Goal: Task Accomplishment & Management: Manage account settings

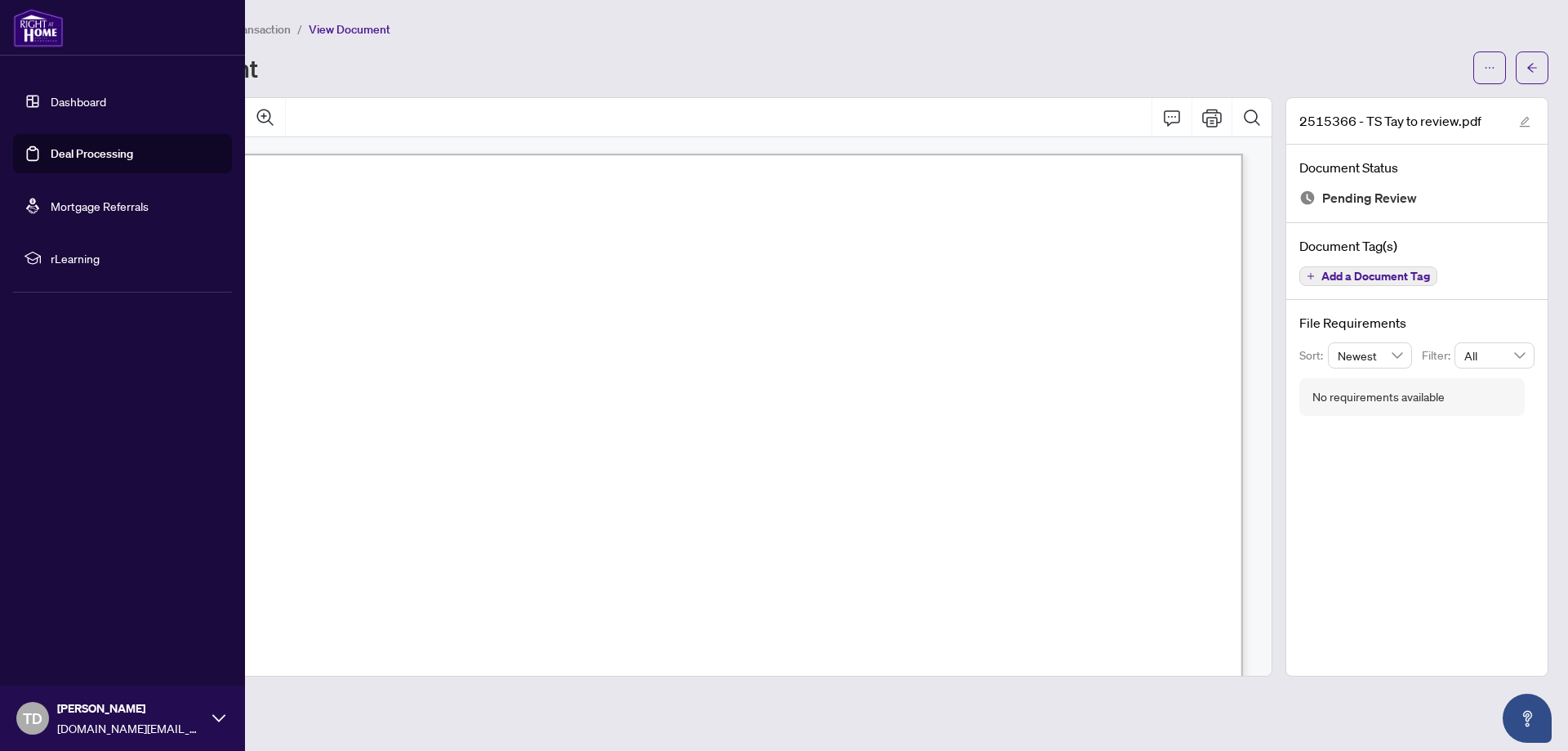
click at [62, 156] on link "Deal Processing" at bounding box center [91, 153] width 83 height 14
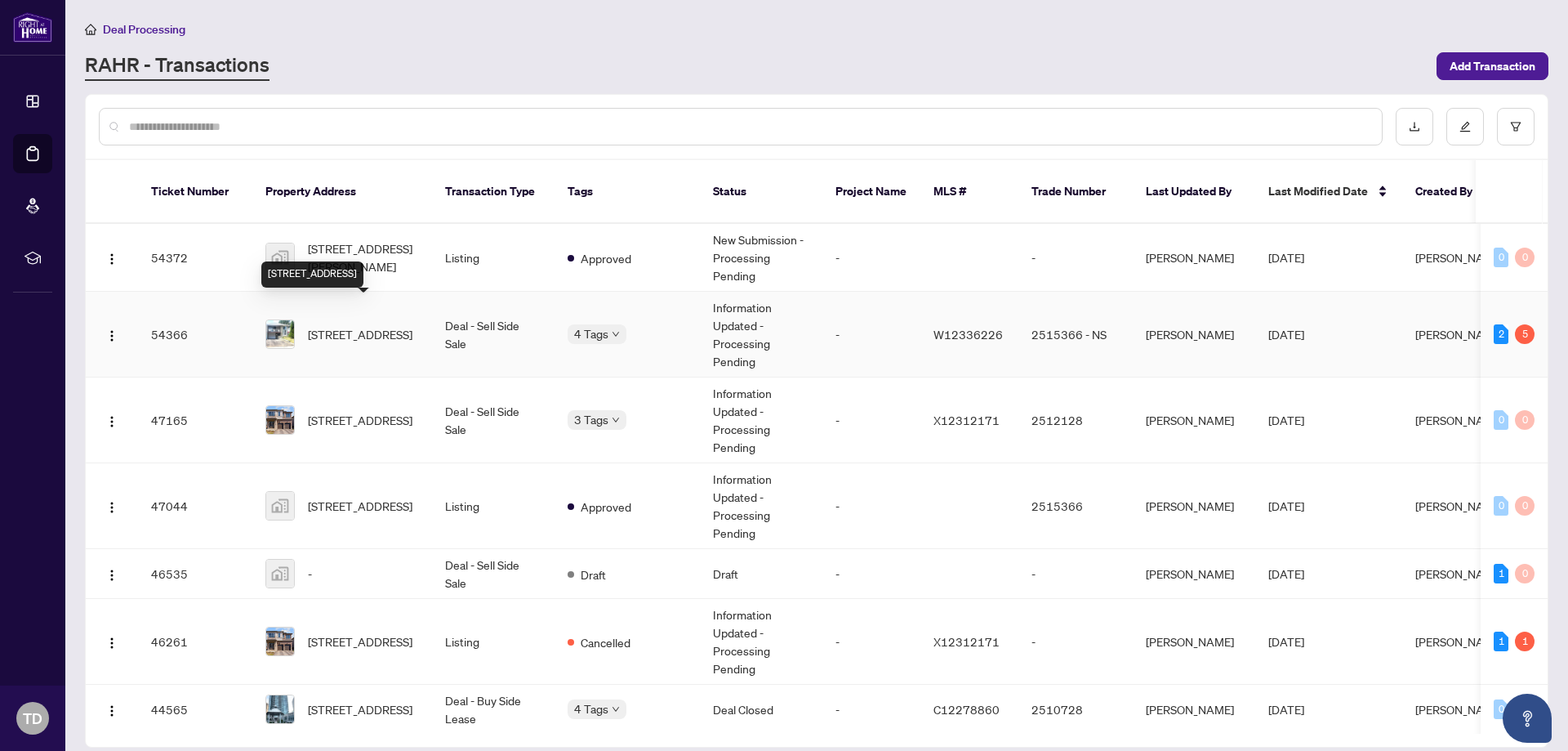
click at [370, 325] on span "[STREET_ADDRESS]" at bounding box center [360, 334] width 105 height 18
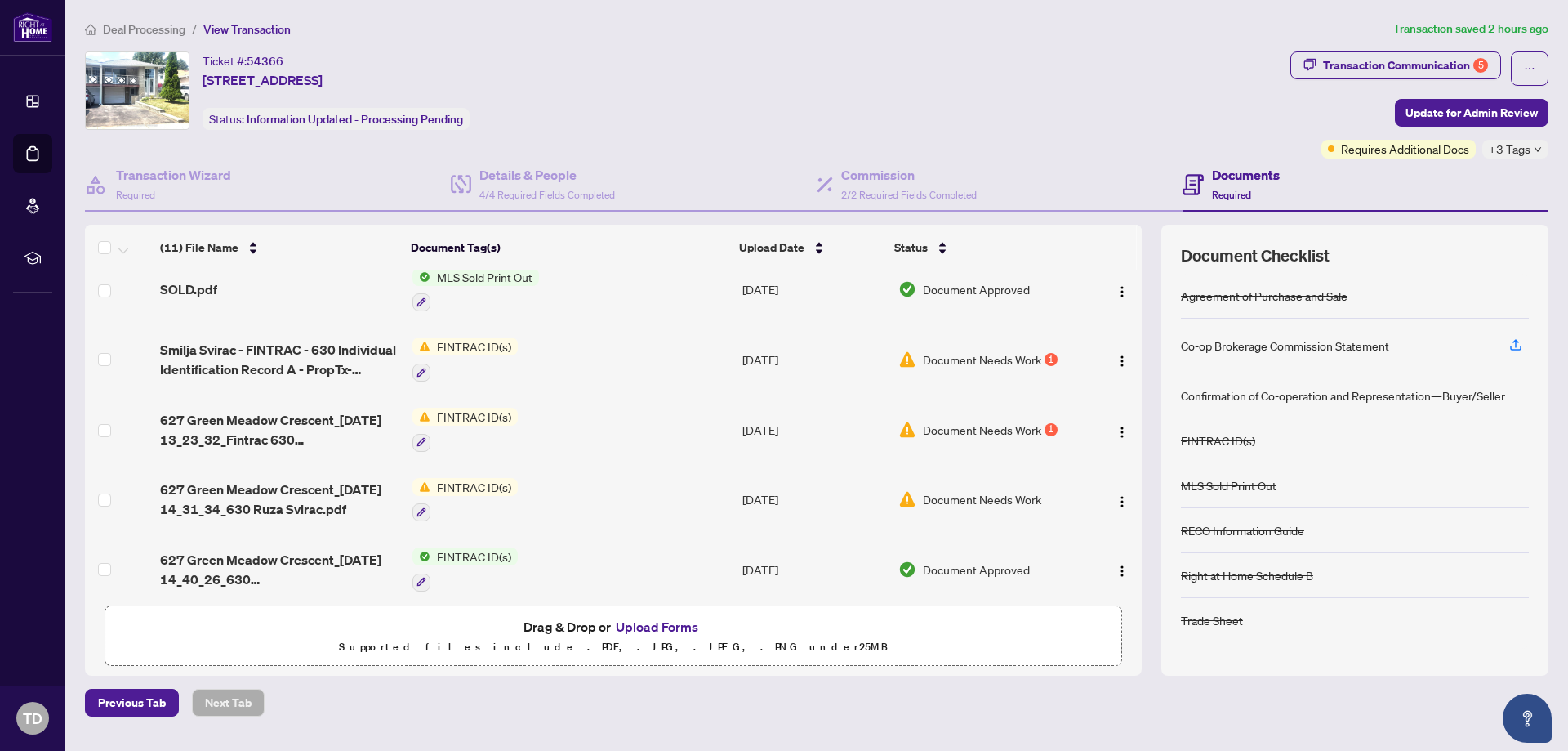
scroll to position [183, 0]
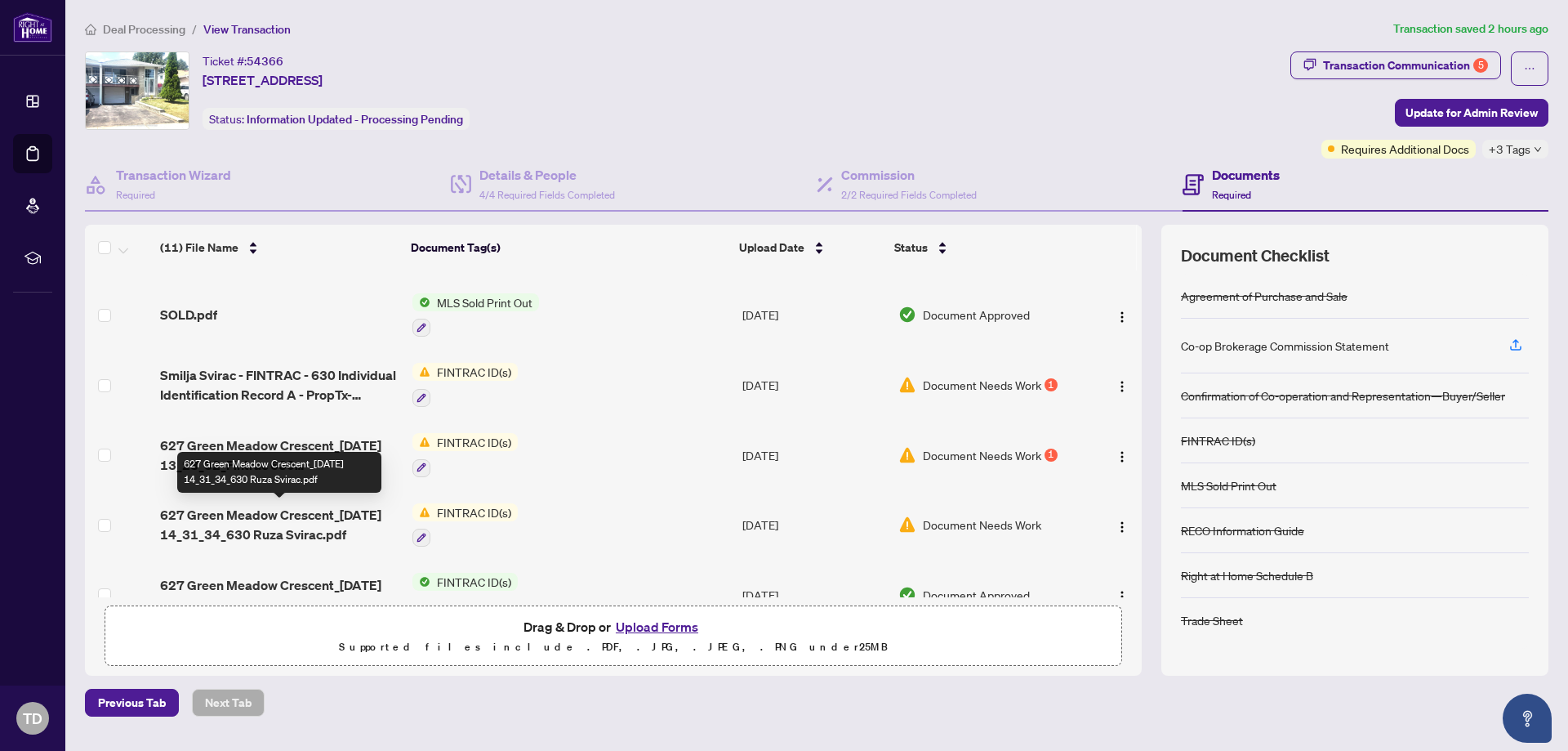
click at [301, 524] on span "627 Green Meadow Crescent_[DATE] 14_31_34_630 Ruza Svirac.pdf" at bounding box center [279, 525] width 240 height 39
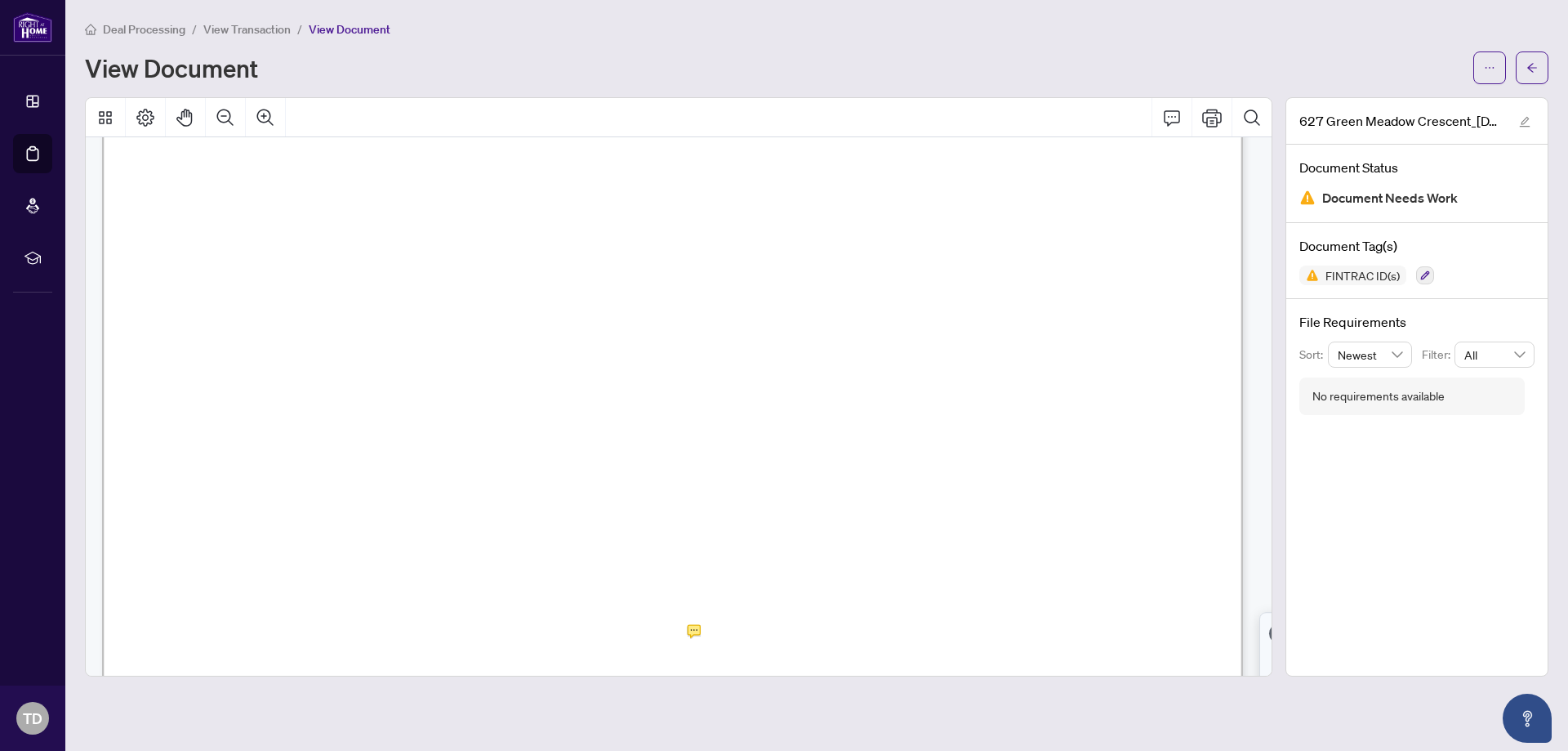
scroll to position [327, 0]
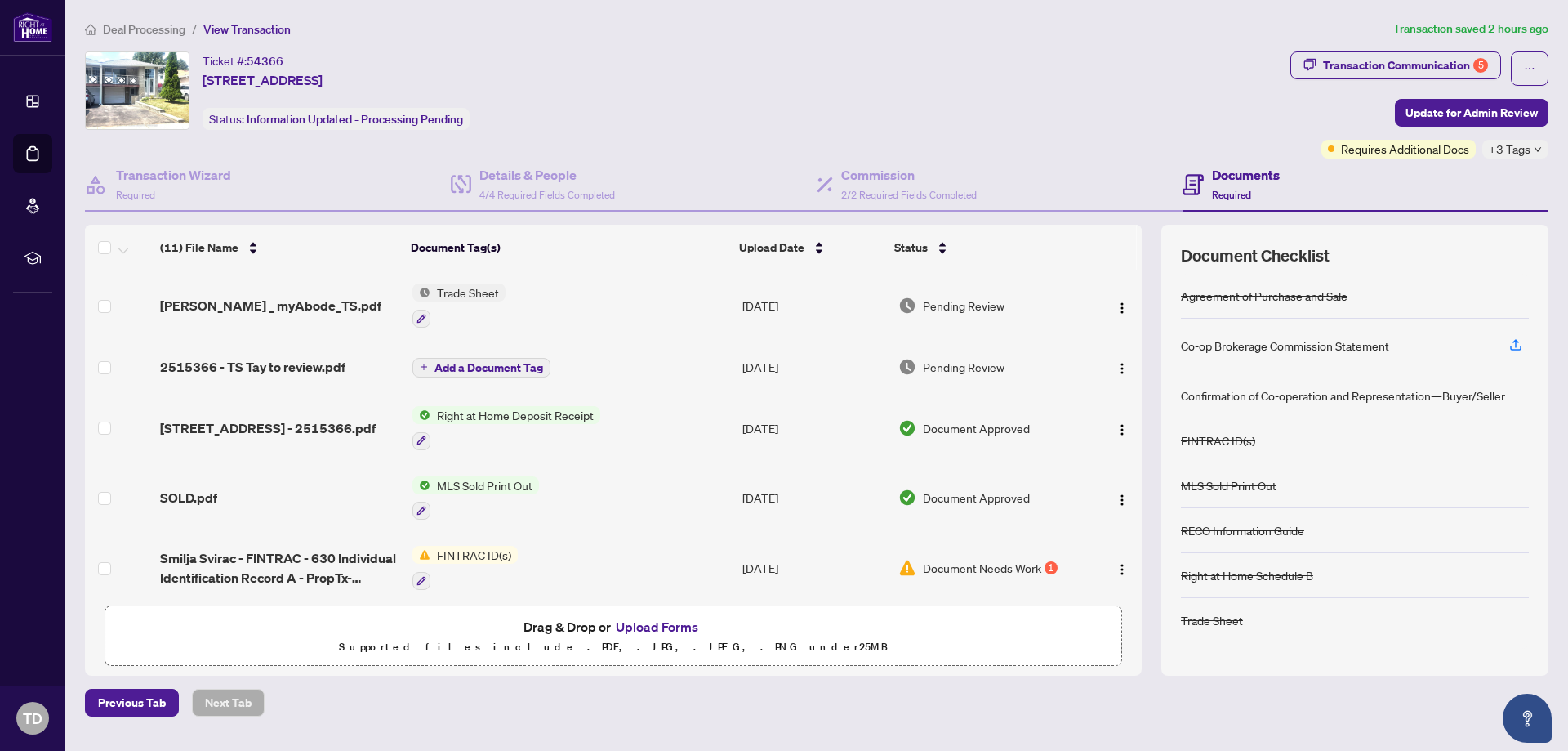
scroll to position [82, 0]
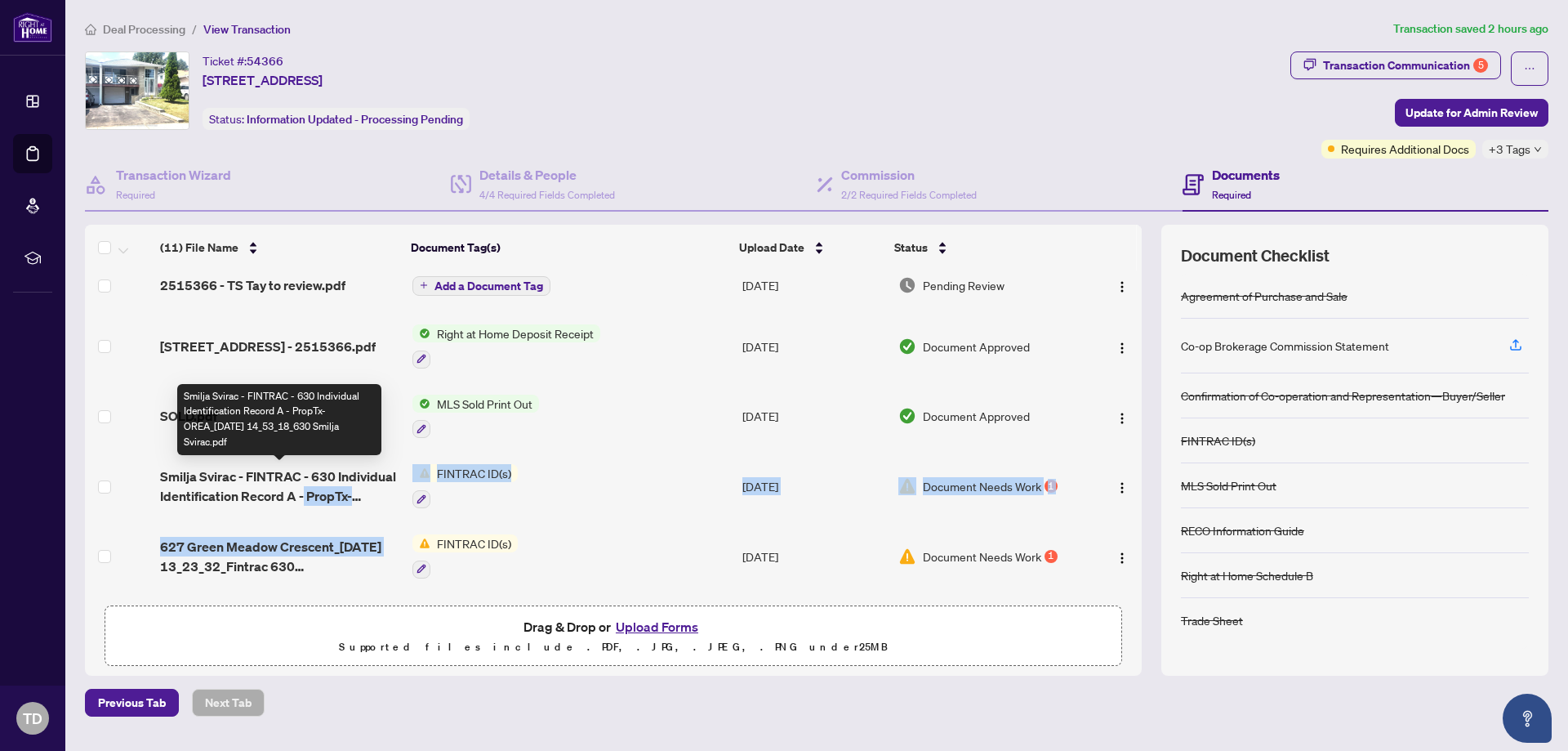
drag, startPoint x: 301, startPoint y: 493, endPoint x: 379, endPoint y: 537, distance: 89.6
click at [388, 544] on tbody "RAHR _ myAbode_TS.pdf Trade Sheet Sep/25/2025 Pending Review 2515366 - TS Tay t…" at bounding box center [614, 564] width 1057 height 752
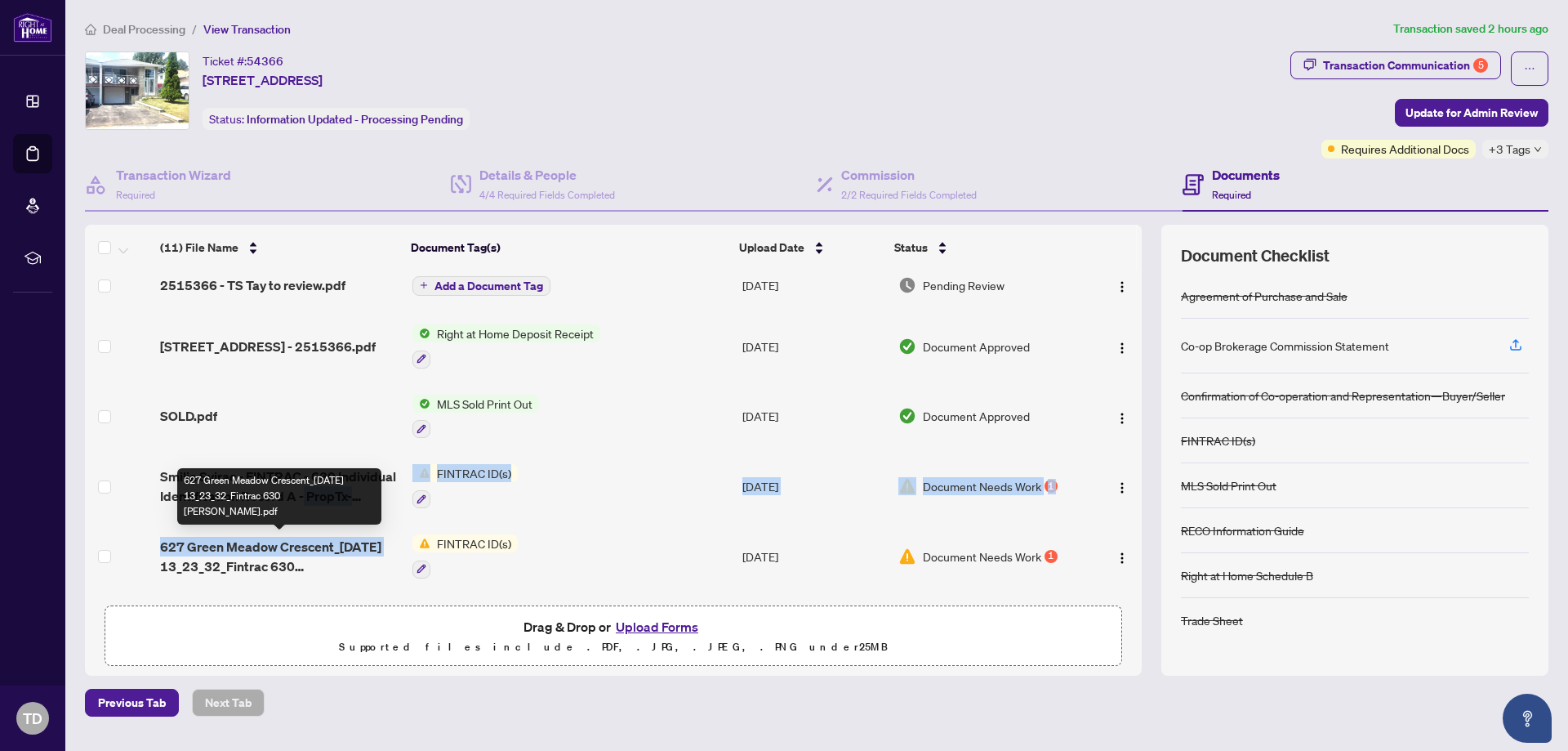
click at [335, 547] on span "627 Green Meadow Crescent_[DATE] 13_23_32_Fintrac 630 [PERSON_NAME].pdf" at bounding box center [279, 556] width 240 height 39
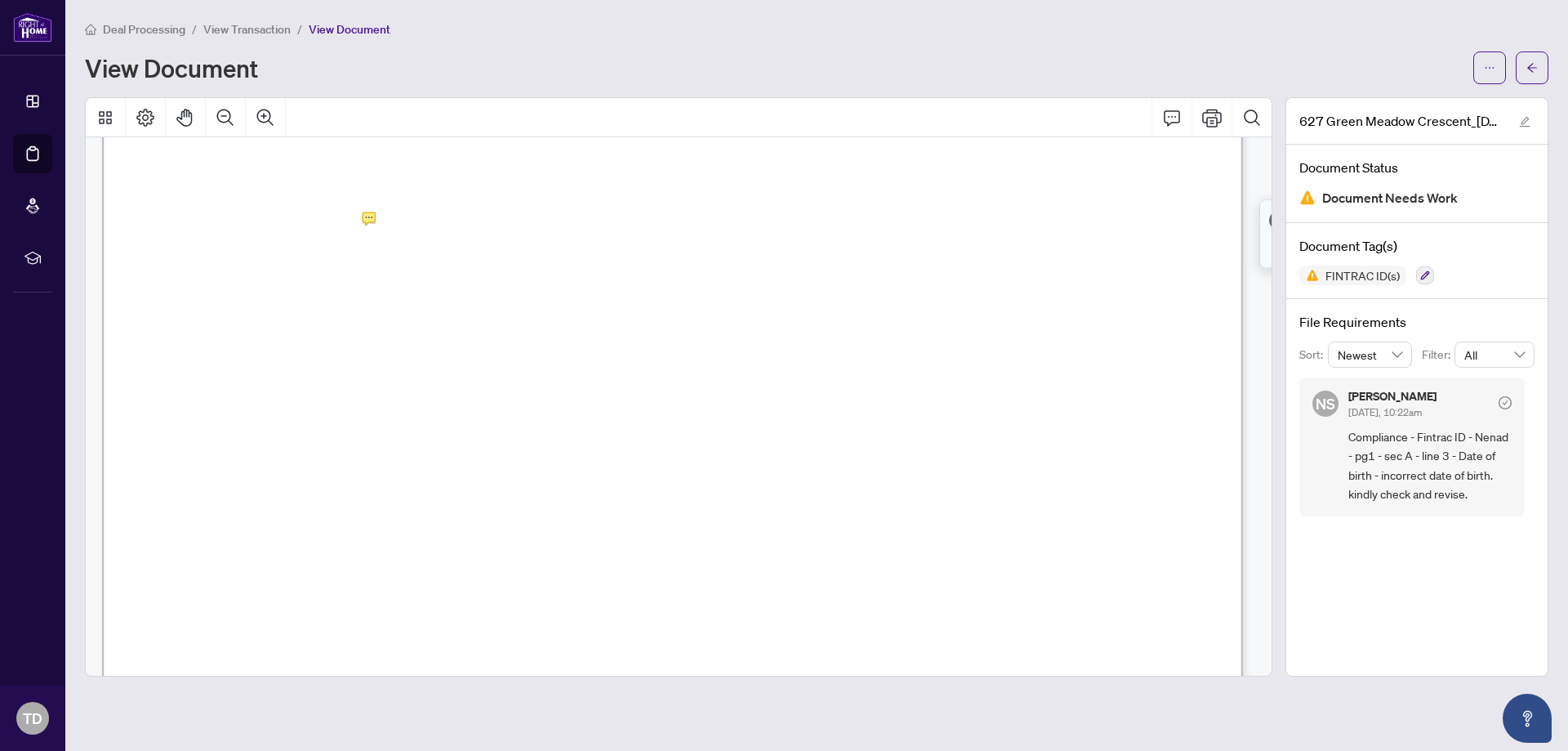
scroll to position [408, 0]
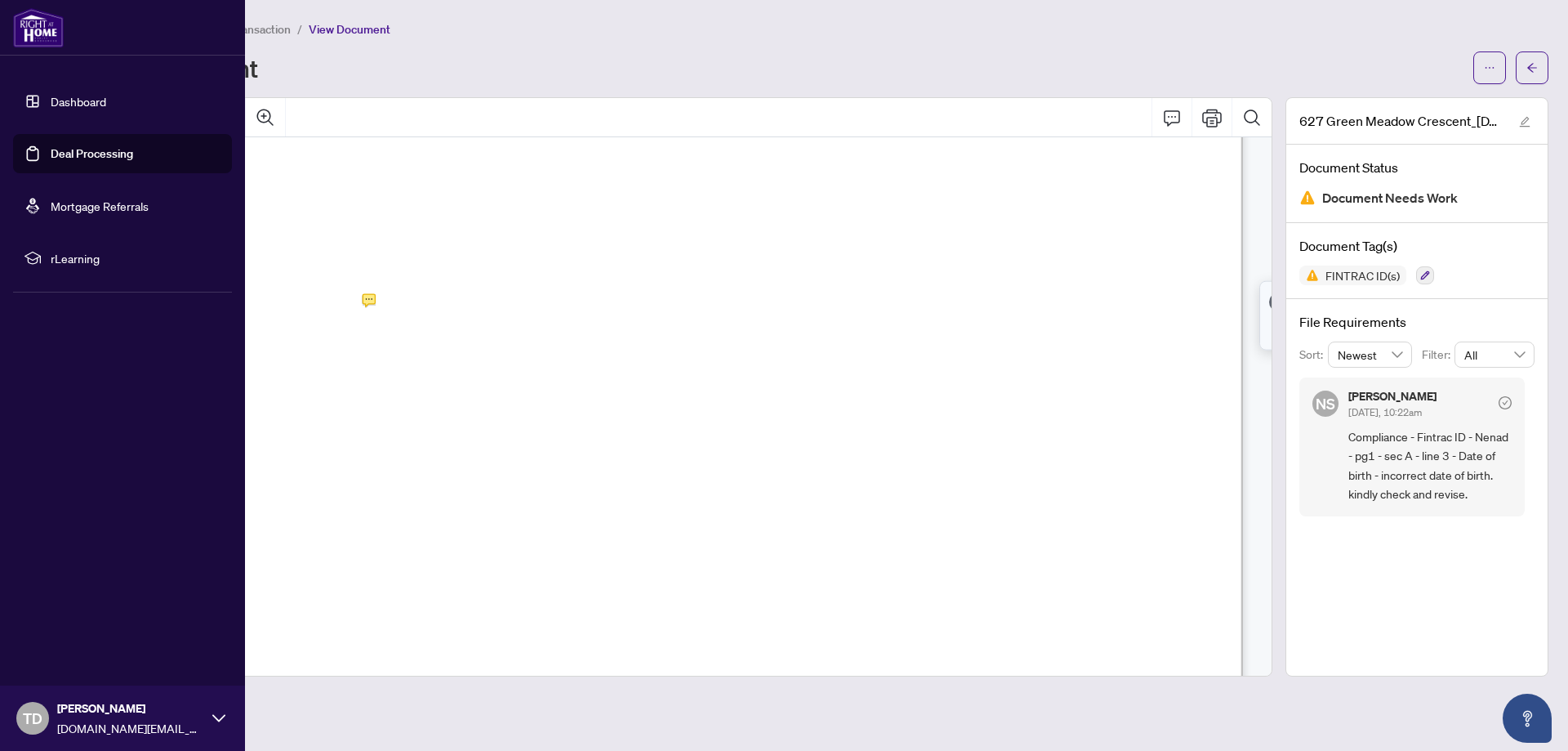
click at [93, 149] on link "Deal Processing" at bounding box center [91, 153] width 83 height 14
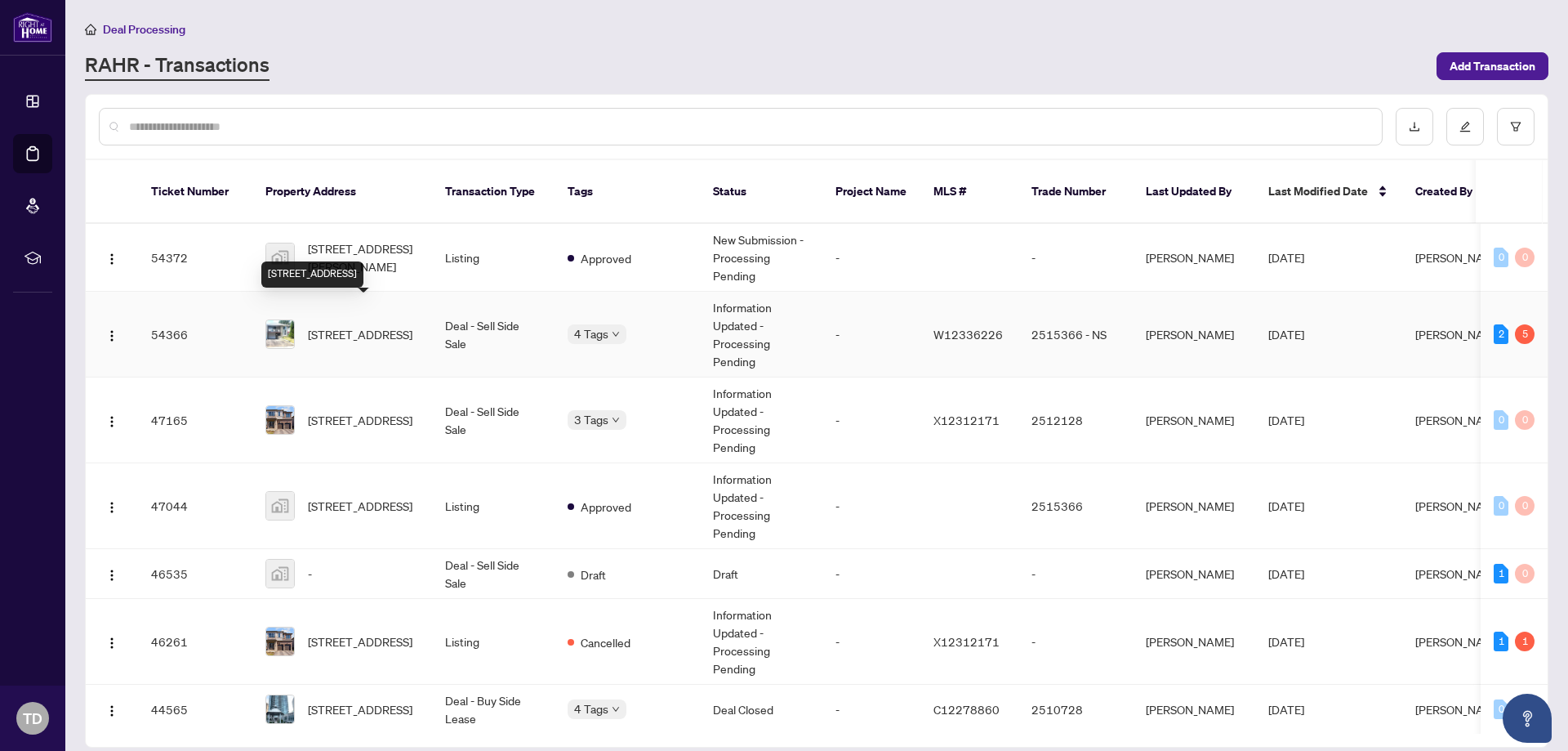
click at [345, 325] on span "[STREET_ADDRESS]" at bounding box center [360, 334] width 105 height 18
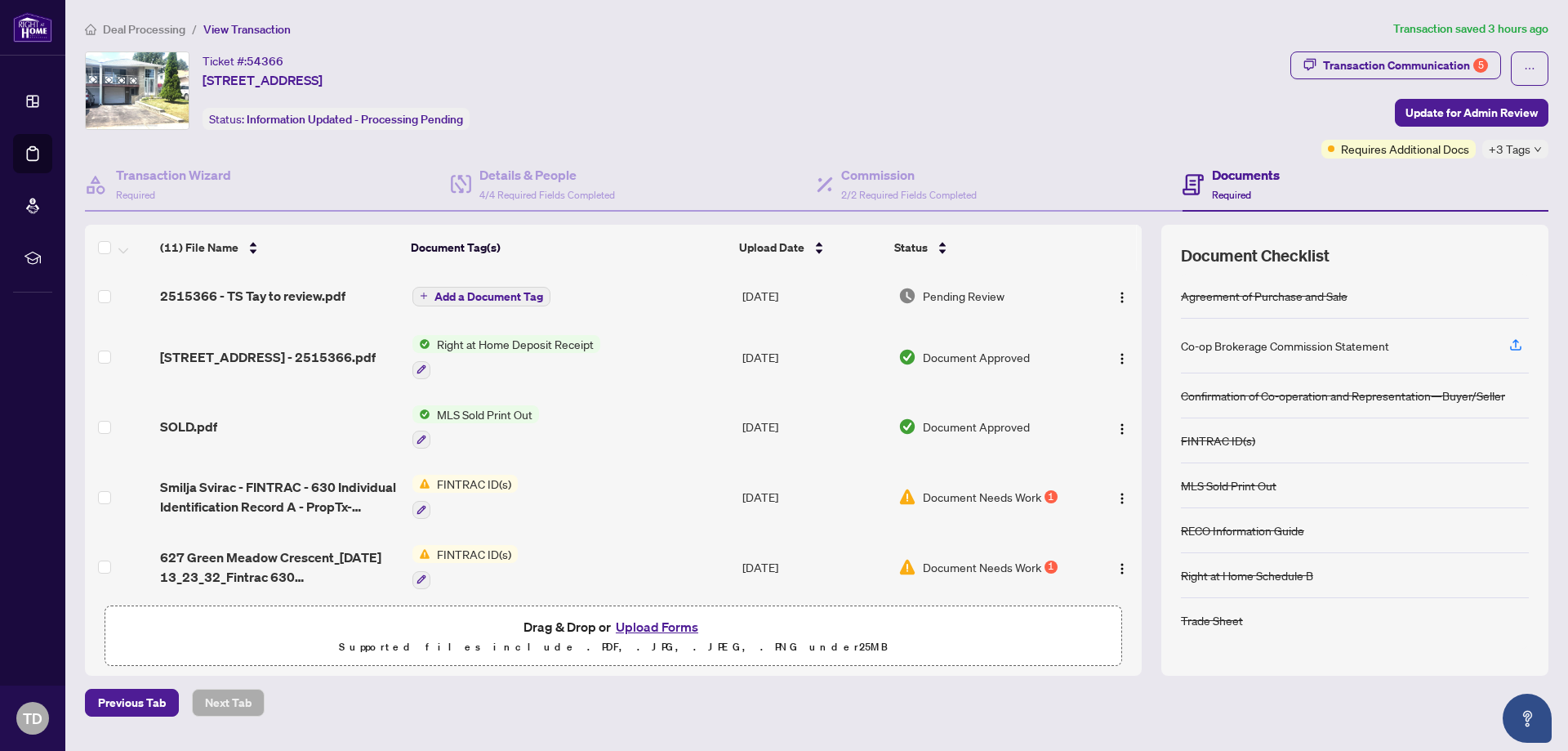
scroll to position [163, 0]
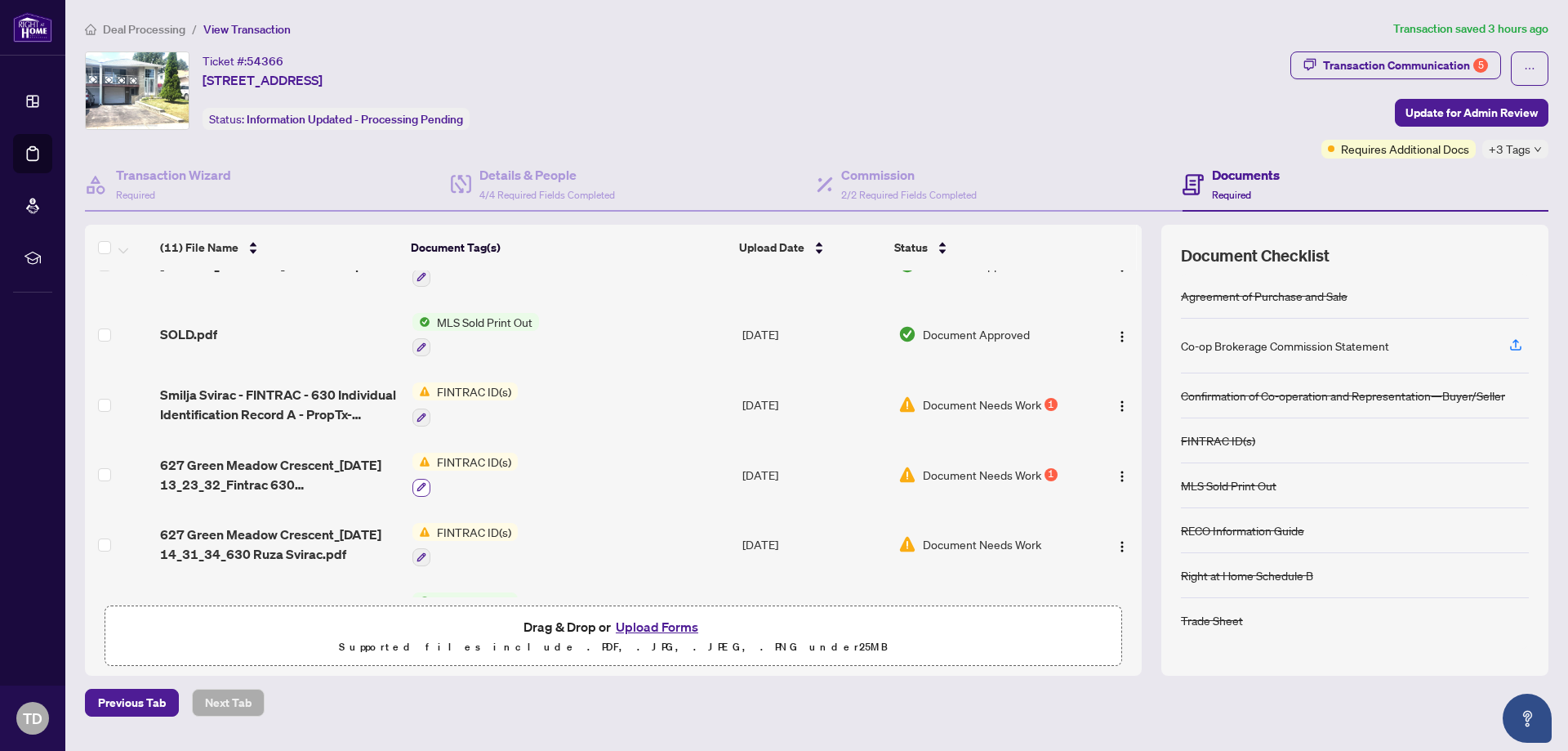
click at [425, 487] on button "button" at bounding box center [422, 487] width 18 height 18
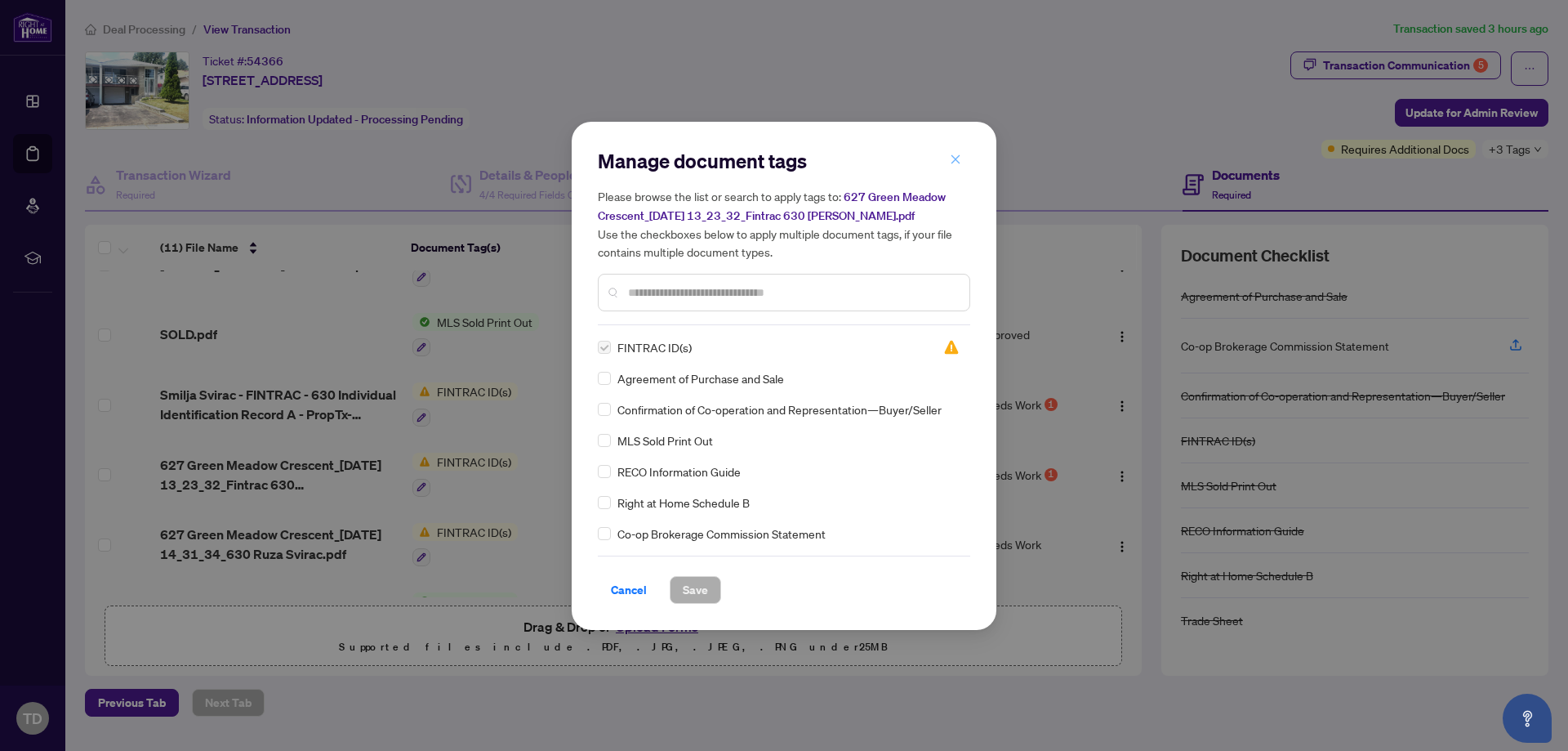
click at [962, 159] on button "button" at bounding box center [955, 160] width 32 height 28
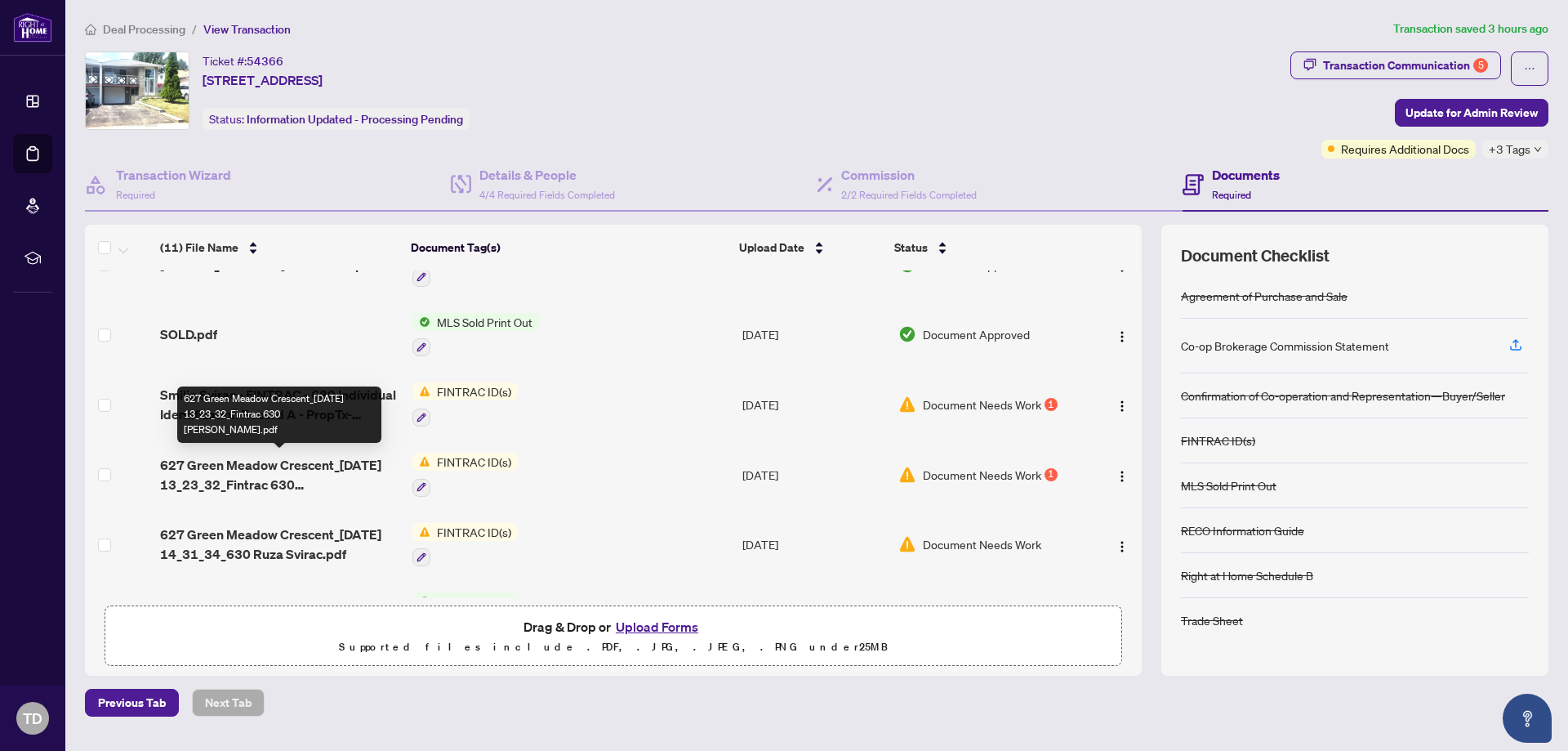
click at [278, 469] on span "627 Green Meadow Crescent_[DATE] 13_23_32_Fintrac 630 [PERSON_NAME].pdf" at bounding box center [279, 475] width 240 height 39
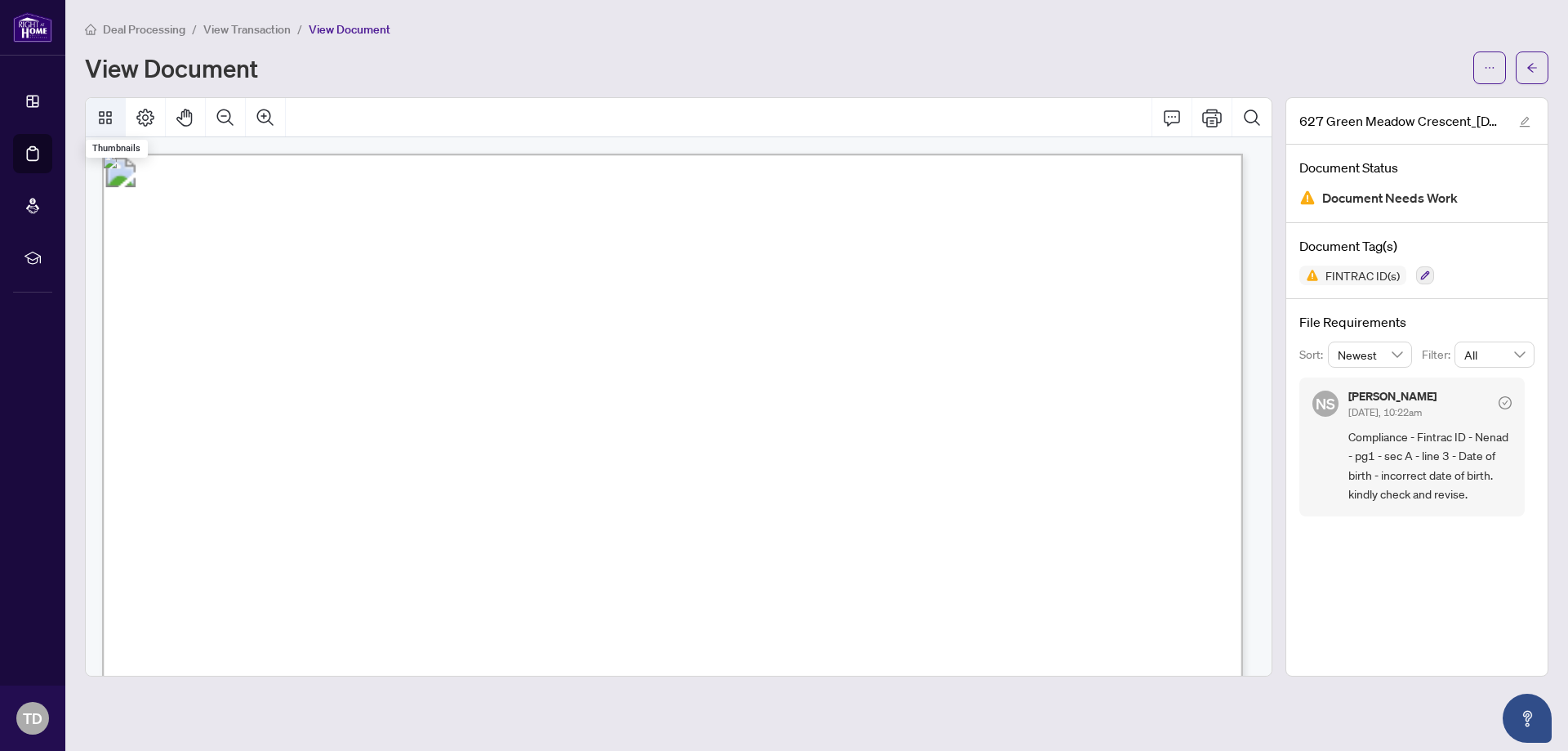
click at [107, 114] on icon "Thumbnails" at bounding box center [105, 118] width 13 height 13
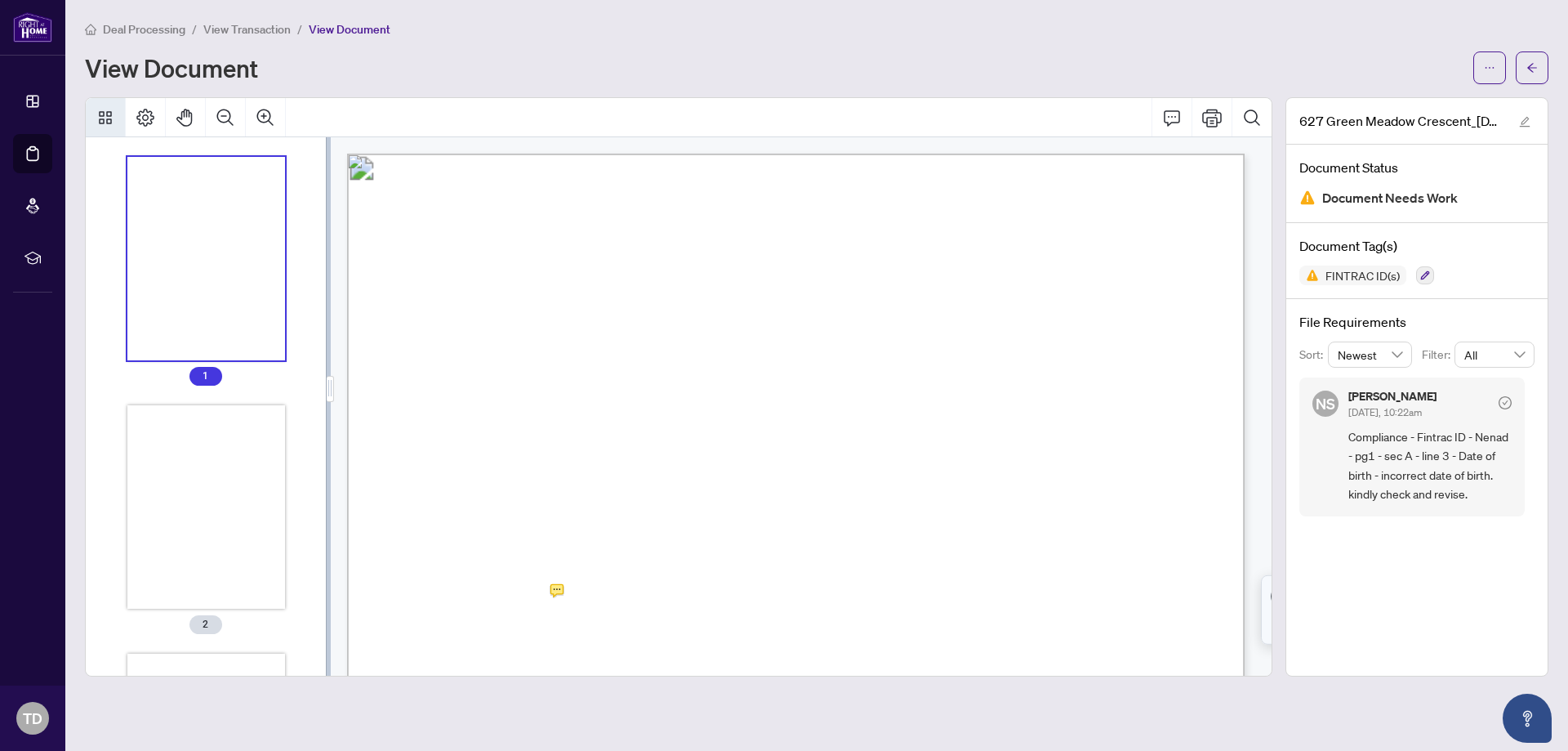
click at [107, 114] on icon "Thumbnails" at bounding box center [105, 118] width 13 height 13
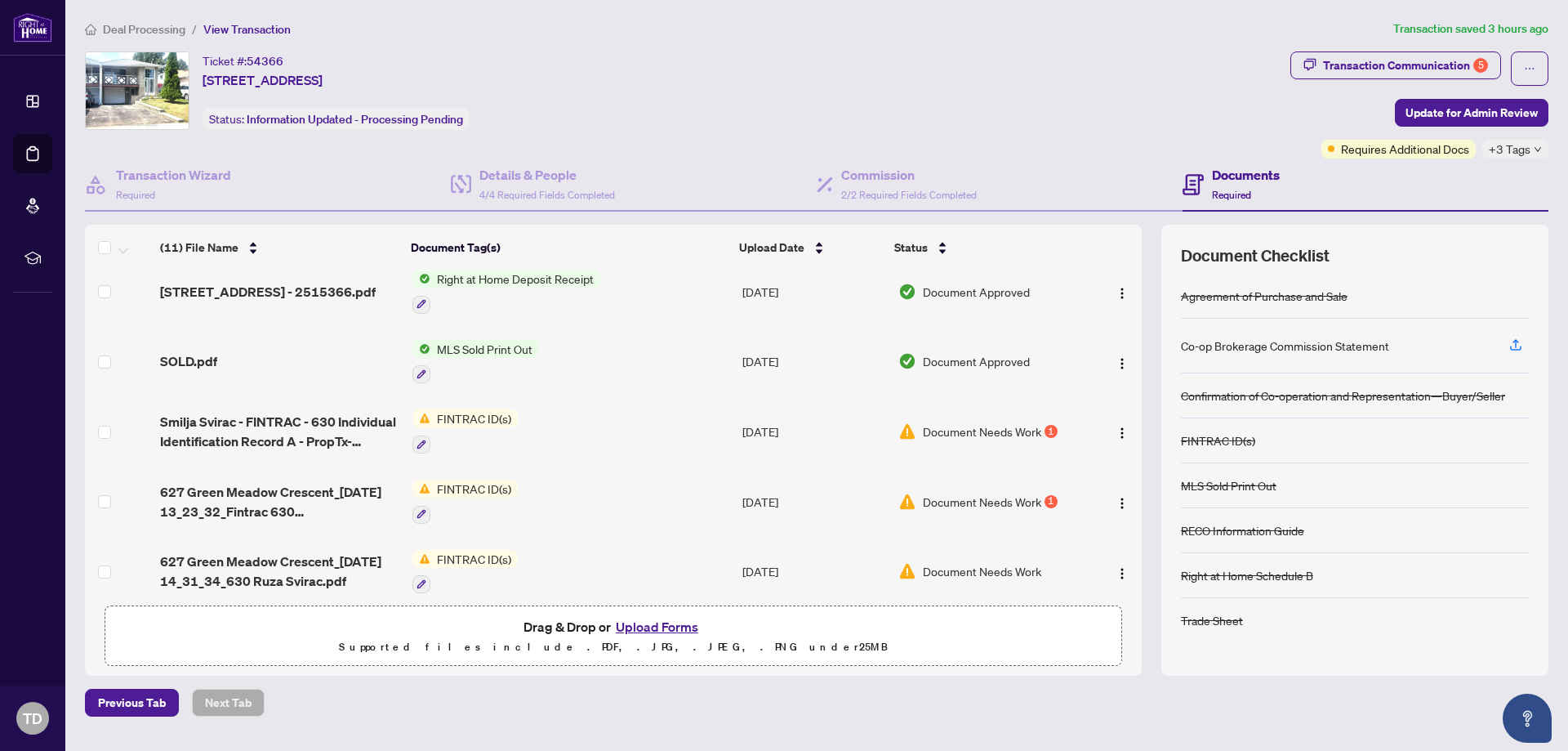
scroll to position [245, 0]
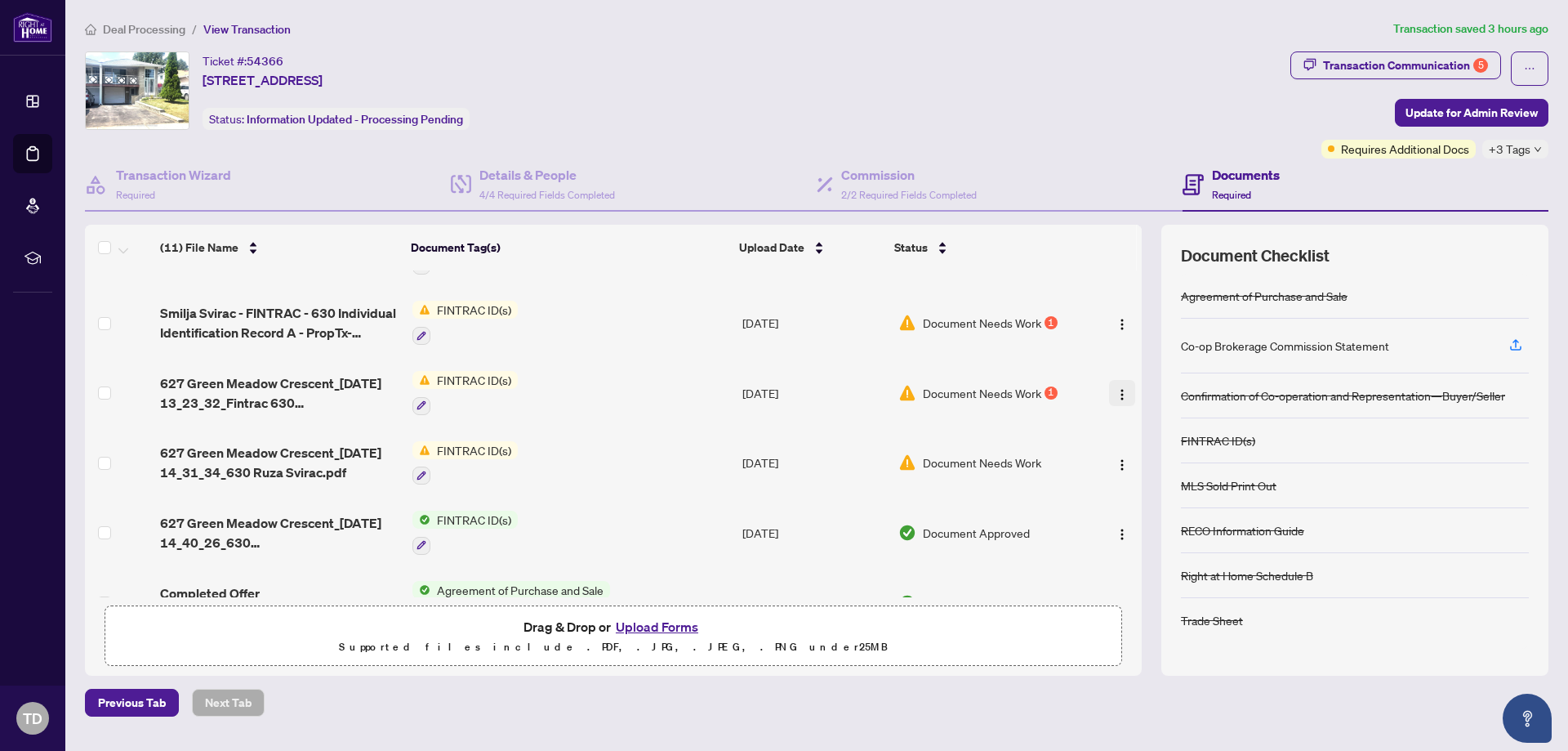
click at [1125, 389] on button "button" at bounding box center [1121, 392] width 26 height 26
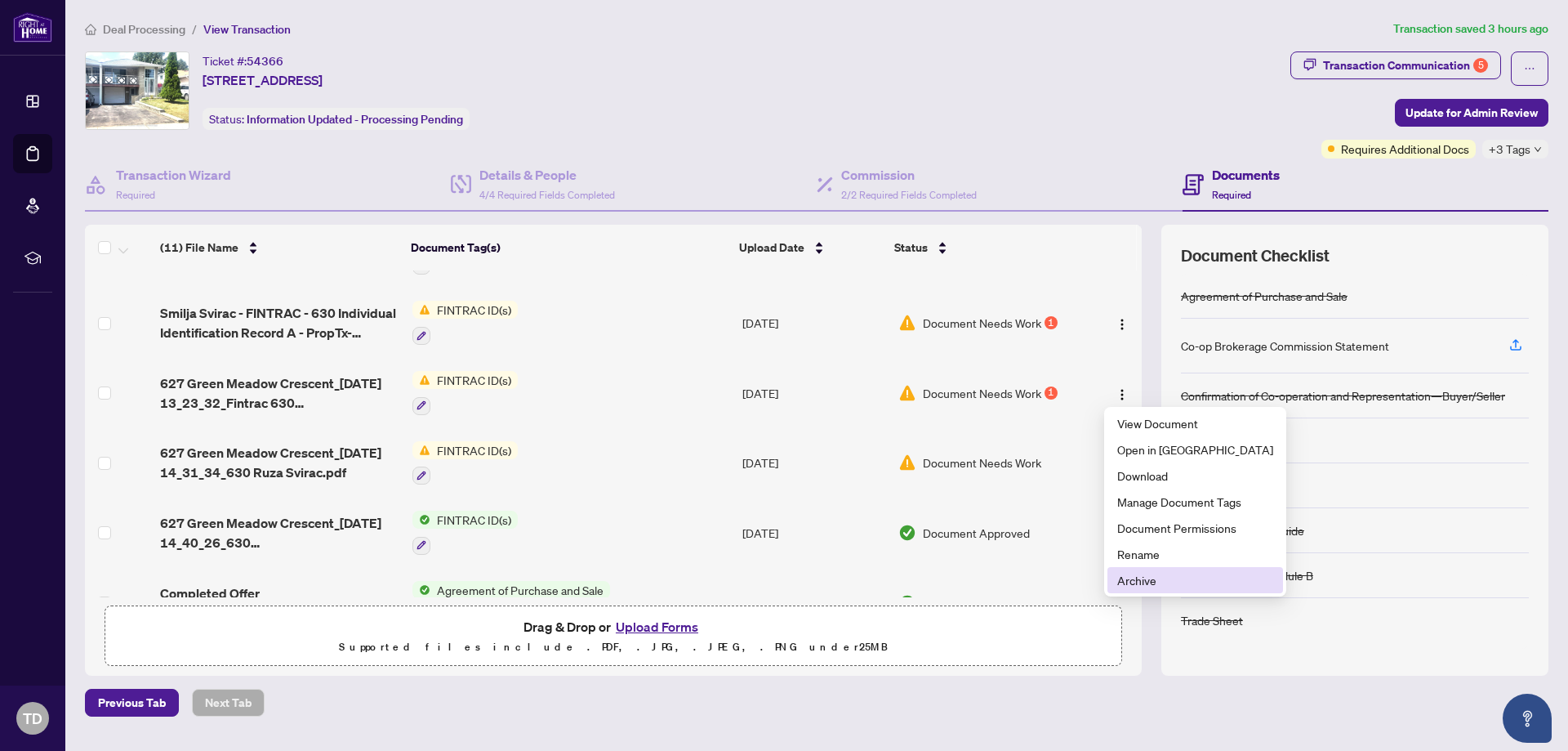
click at [1150, 571] on li "Archive" at bounding box center [1195, 580] width 176 height 26
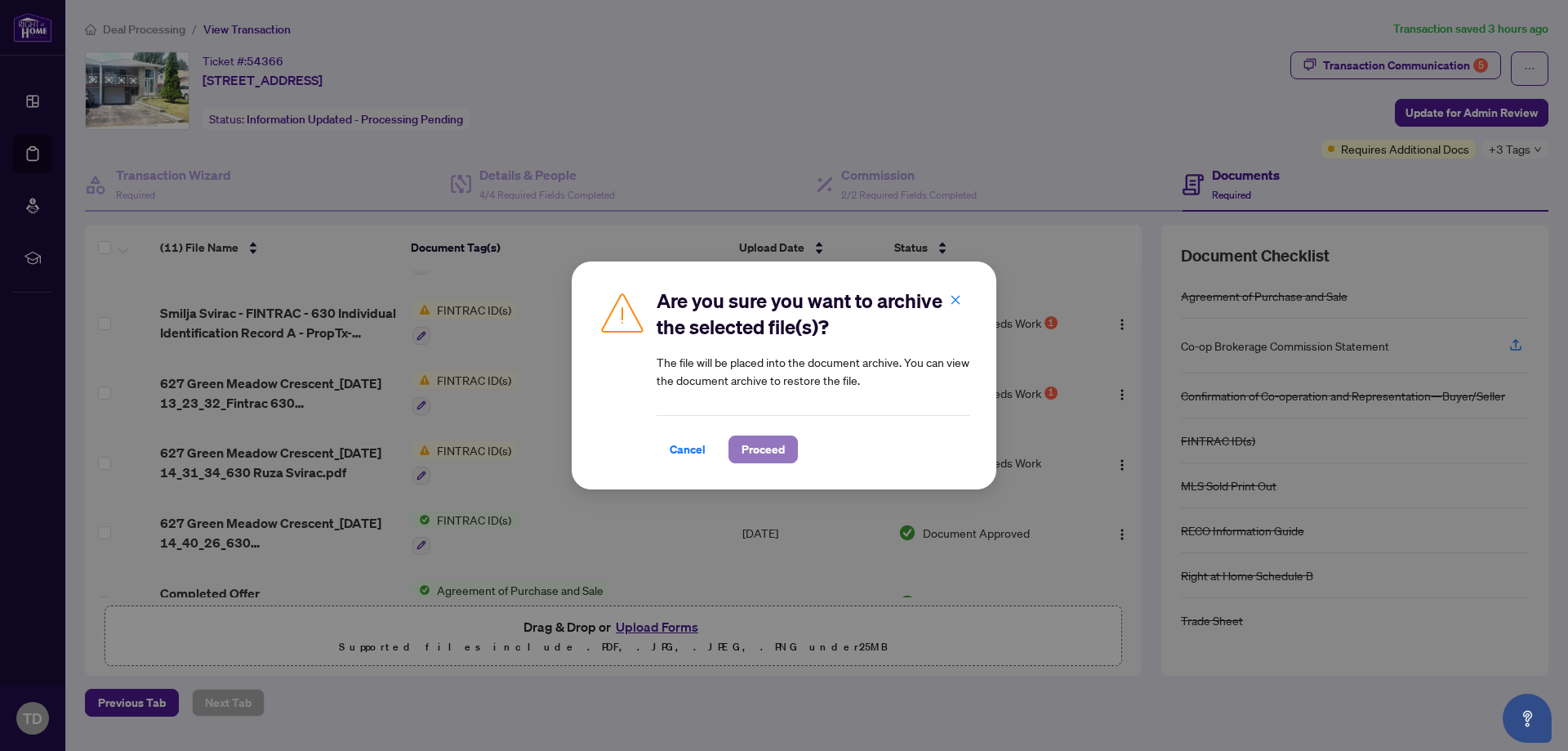
click at [772, 448] on span "Proceed" at bounding box center [763, 449] width 43 height 26
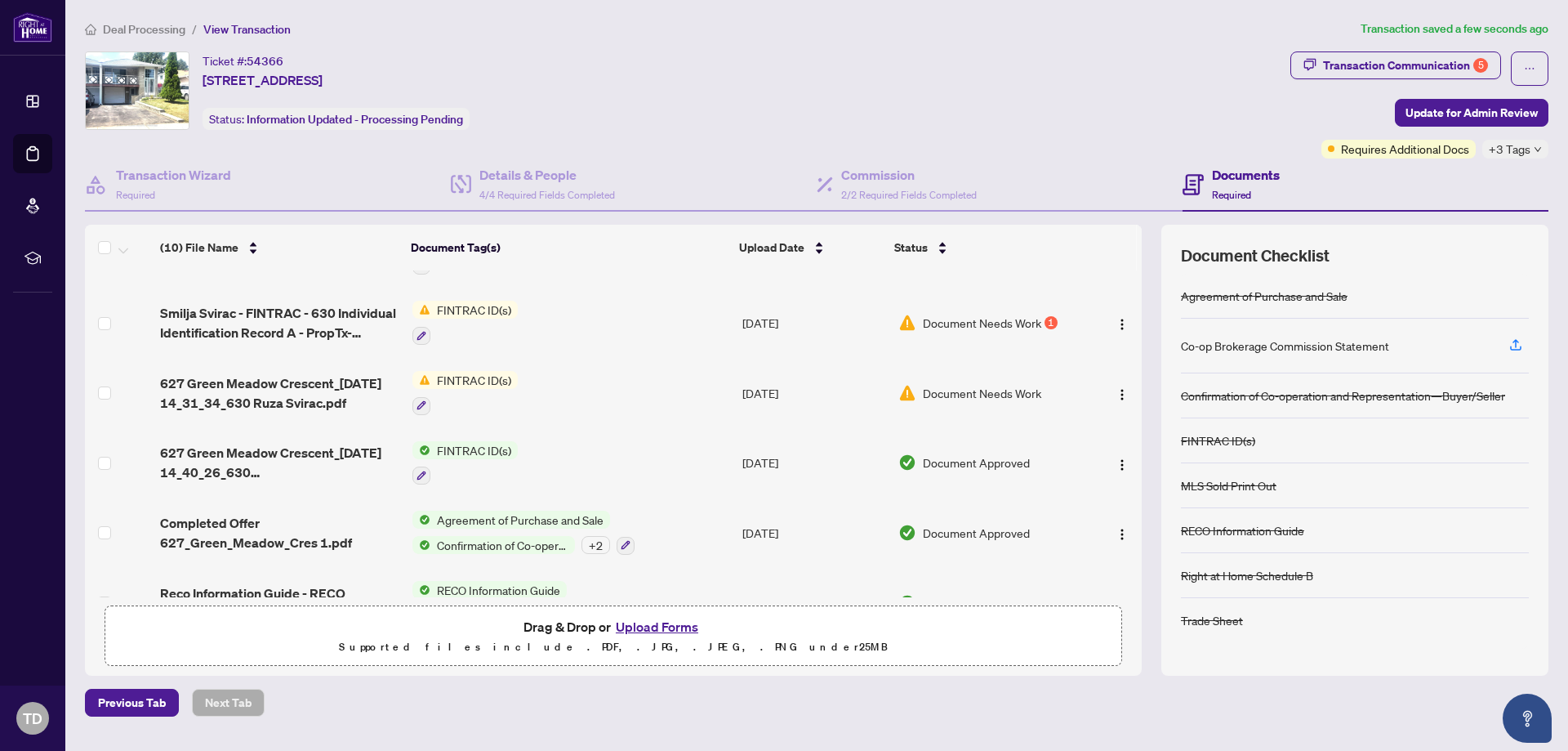
click at [658, 628] on button "Upload Forms" at bounding box center [657, 626] width 92 height 22
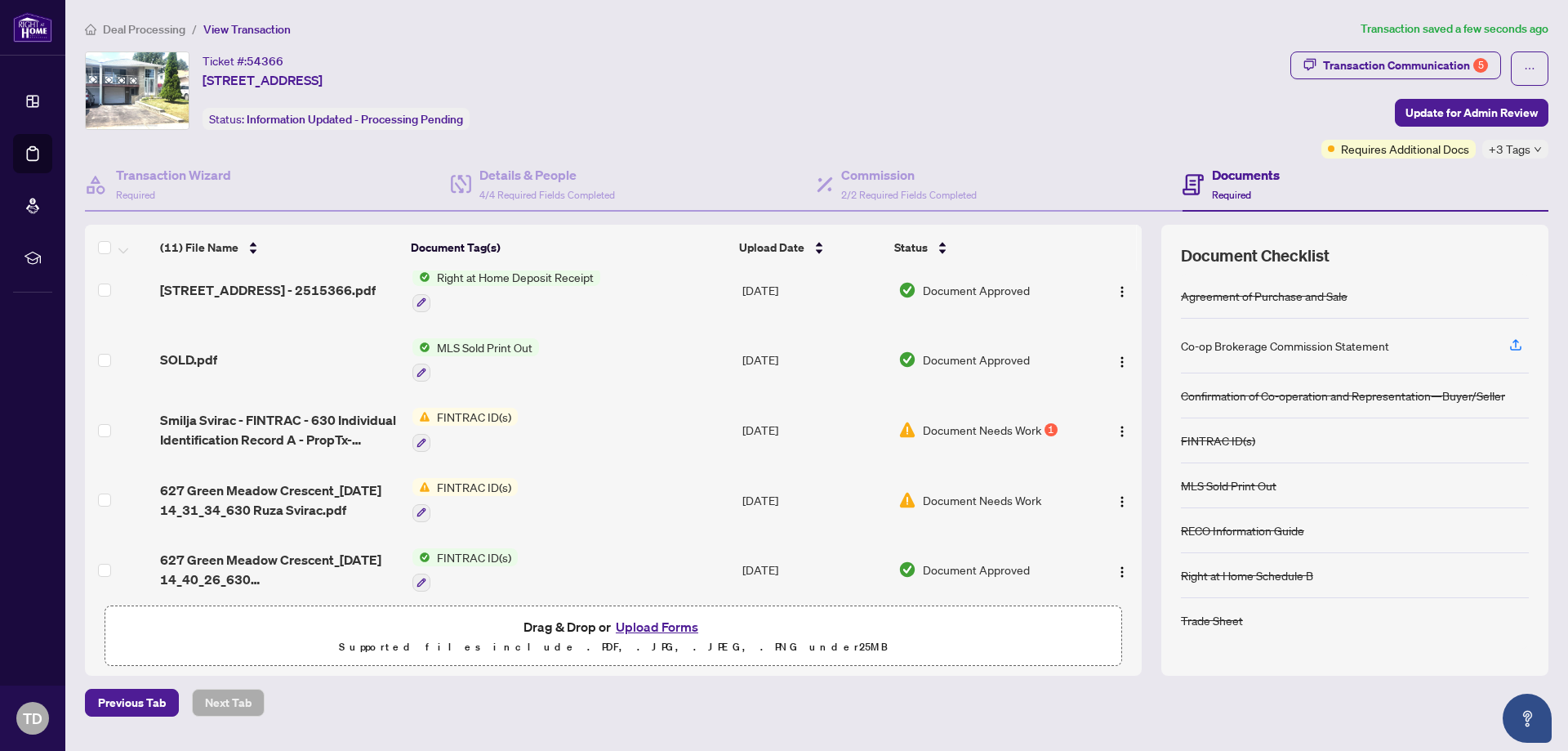
scroll to position [0, 0]
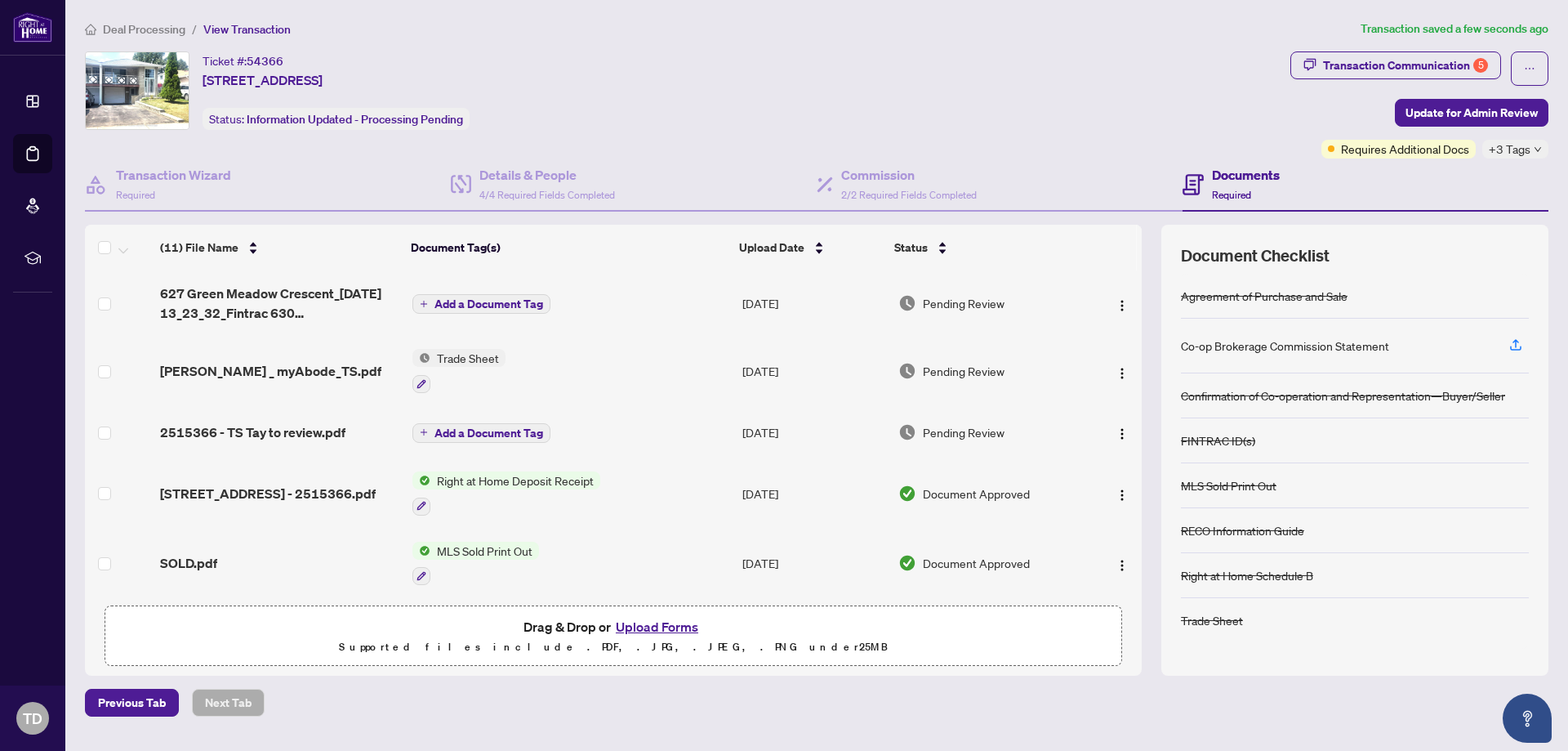
click at [497, 304] on span "Add a Document Tag" at bounding box center [488, 303] width 109 height 12
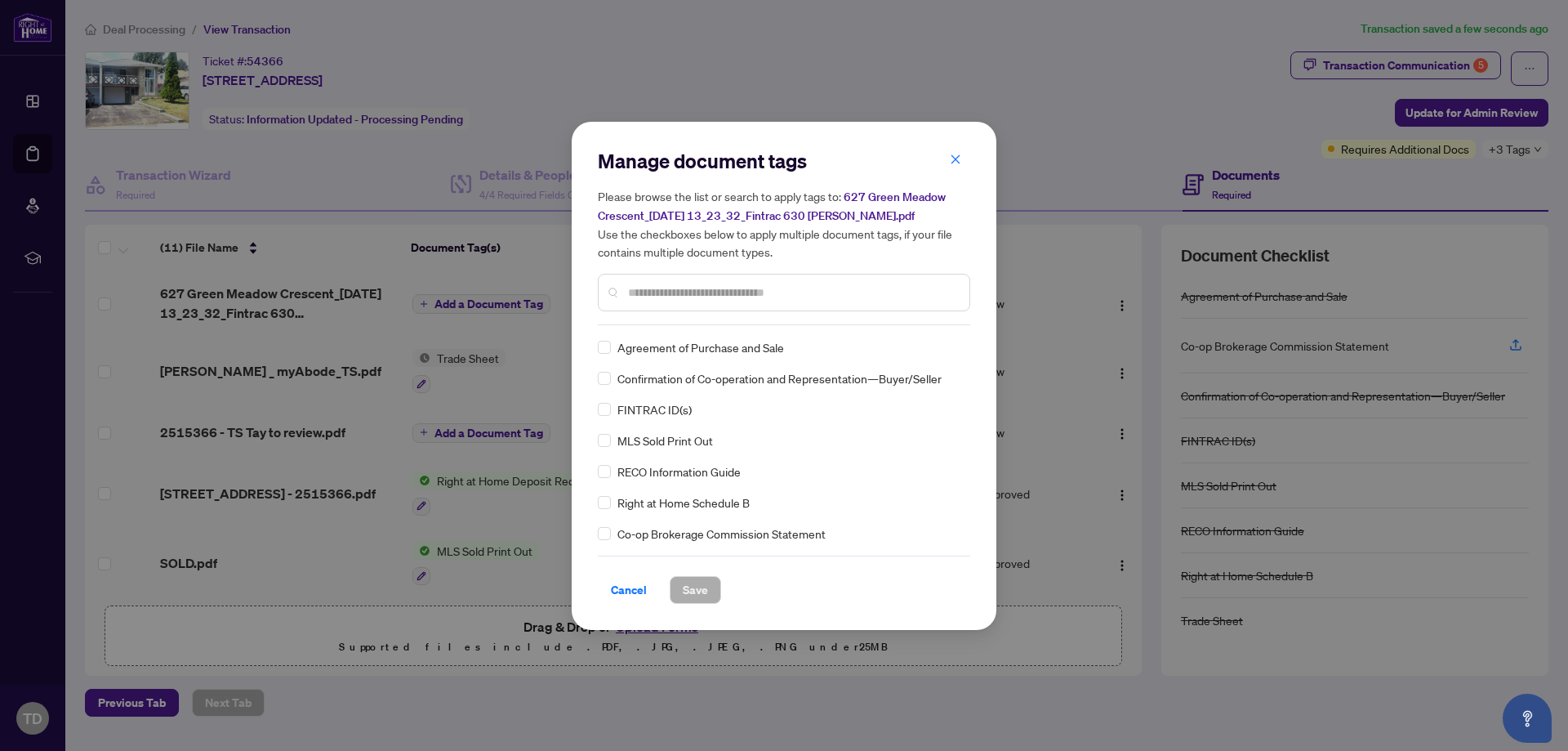
click at [721, 291] on input "text" at bounding box center [792, 293] width 328 height 18
type input "***"
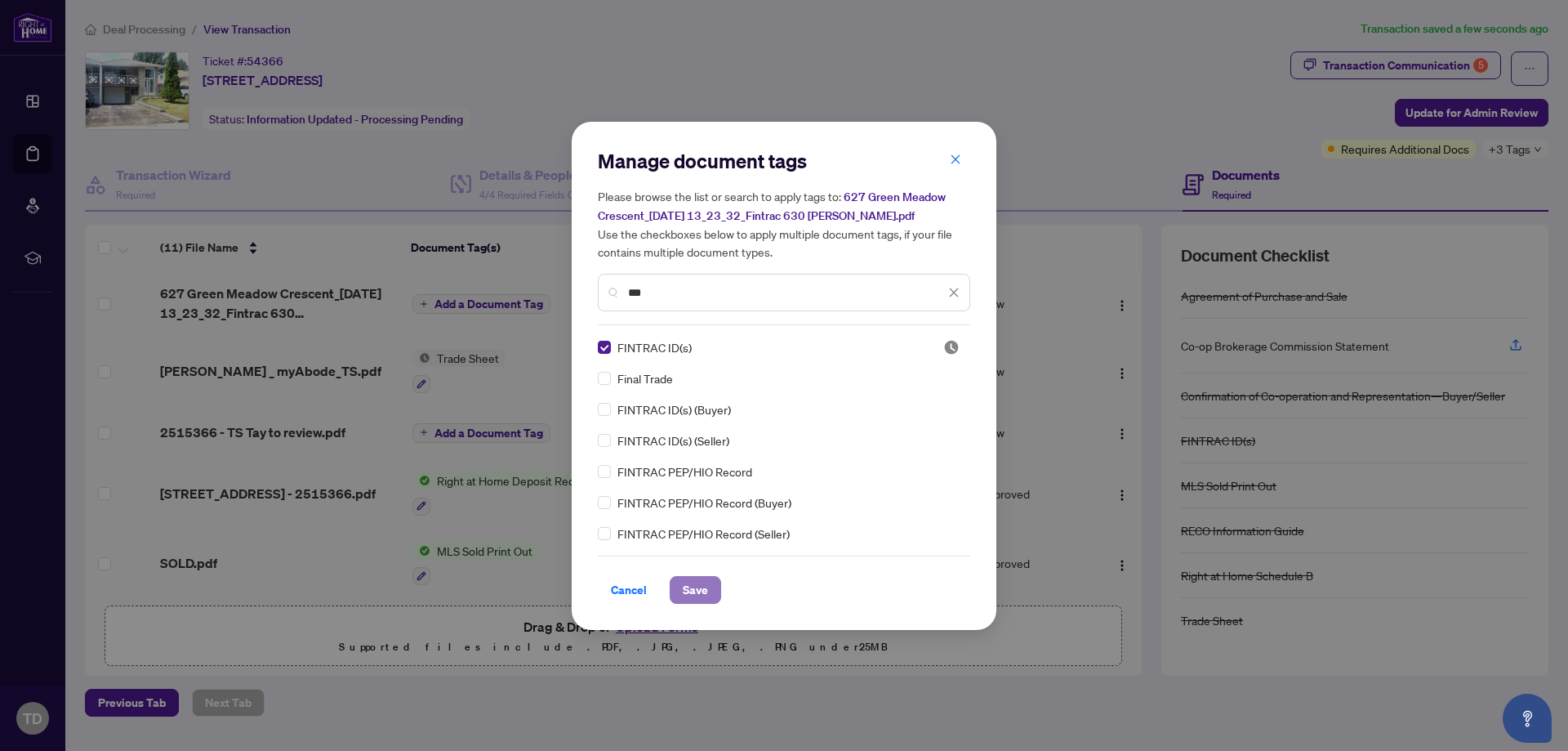
click at [700, 587] on span "Save" at bounding box center [695, 589] width 25 height 26
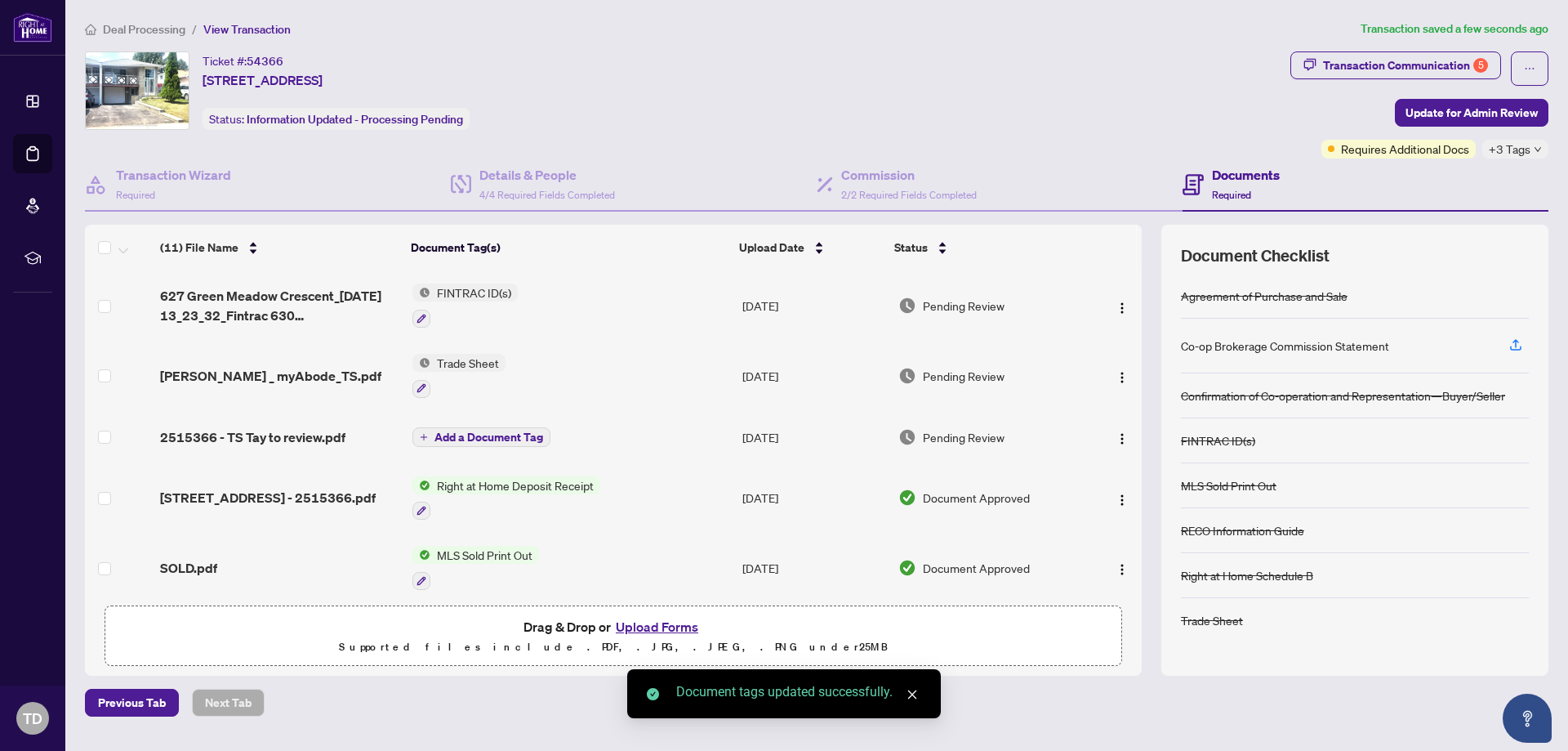
click at [646, 626] on button "Upload Forms" at bounding box center [657, 626] width 92 height 22
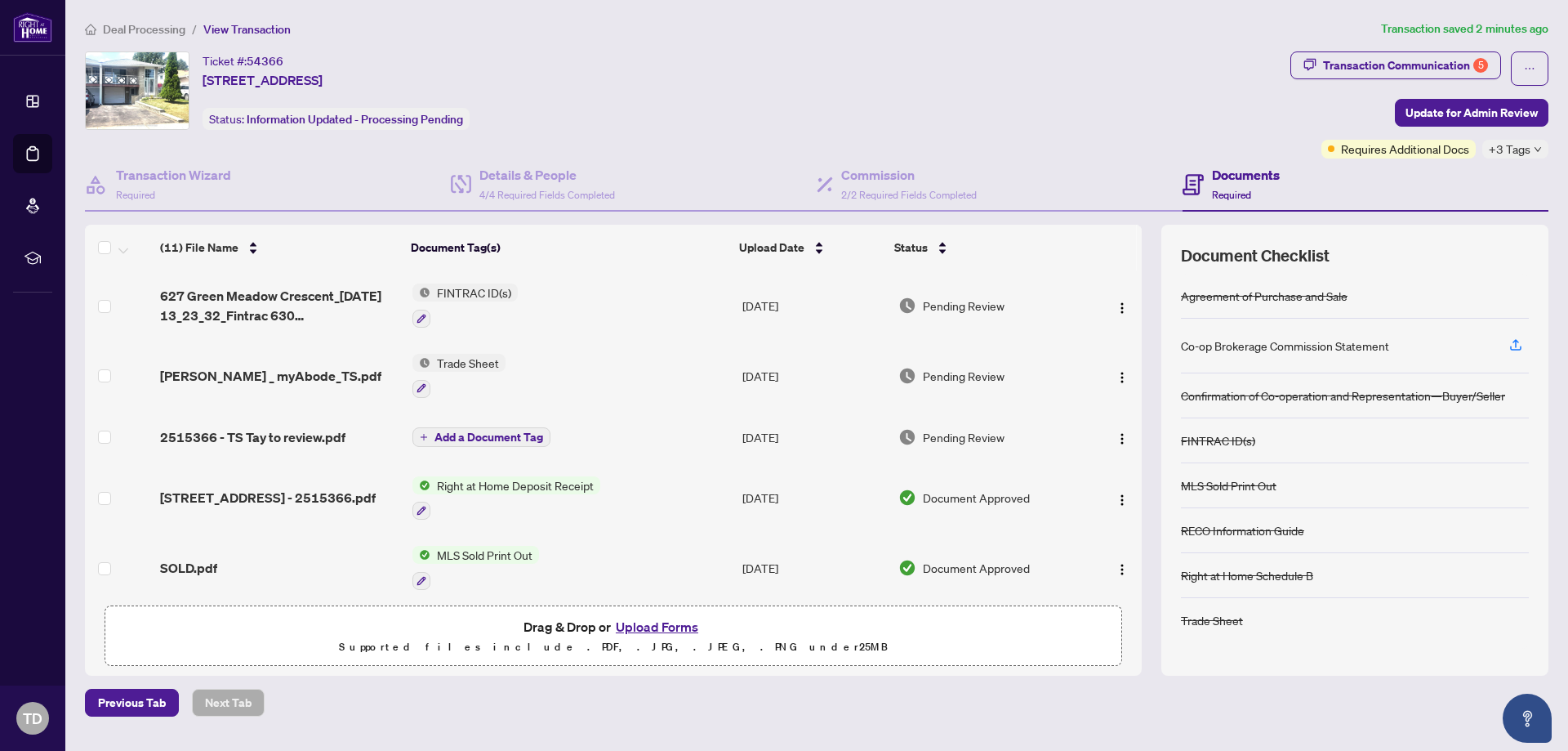
click at [638, 621] on button "Upload Forms" at bounding box center [657, 626] width 92 height 22
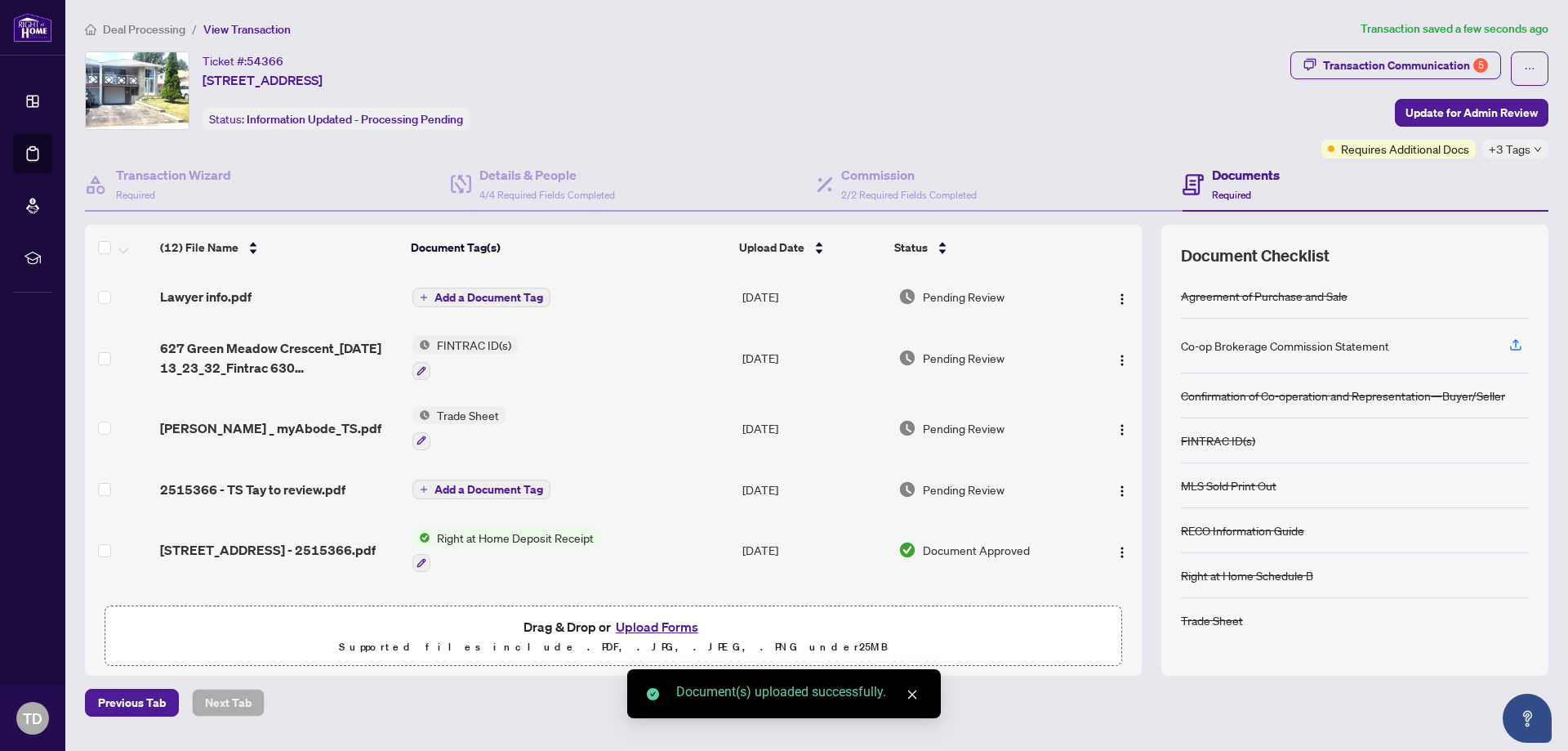
click at [260, 296] on div "Lawyer info.pdf" at bounding box center [279, 297] width 240 height 20
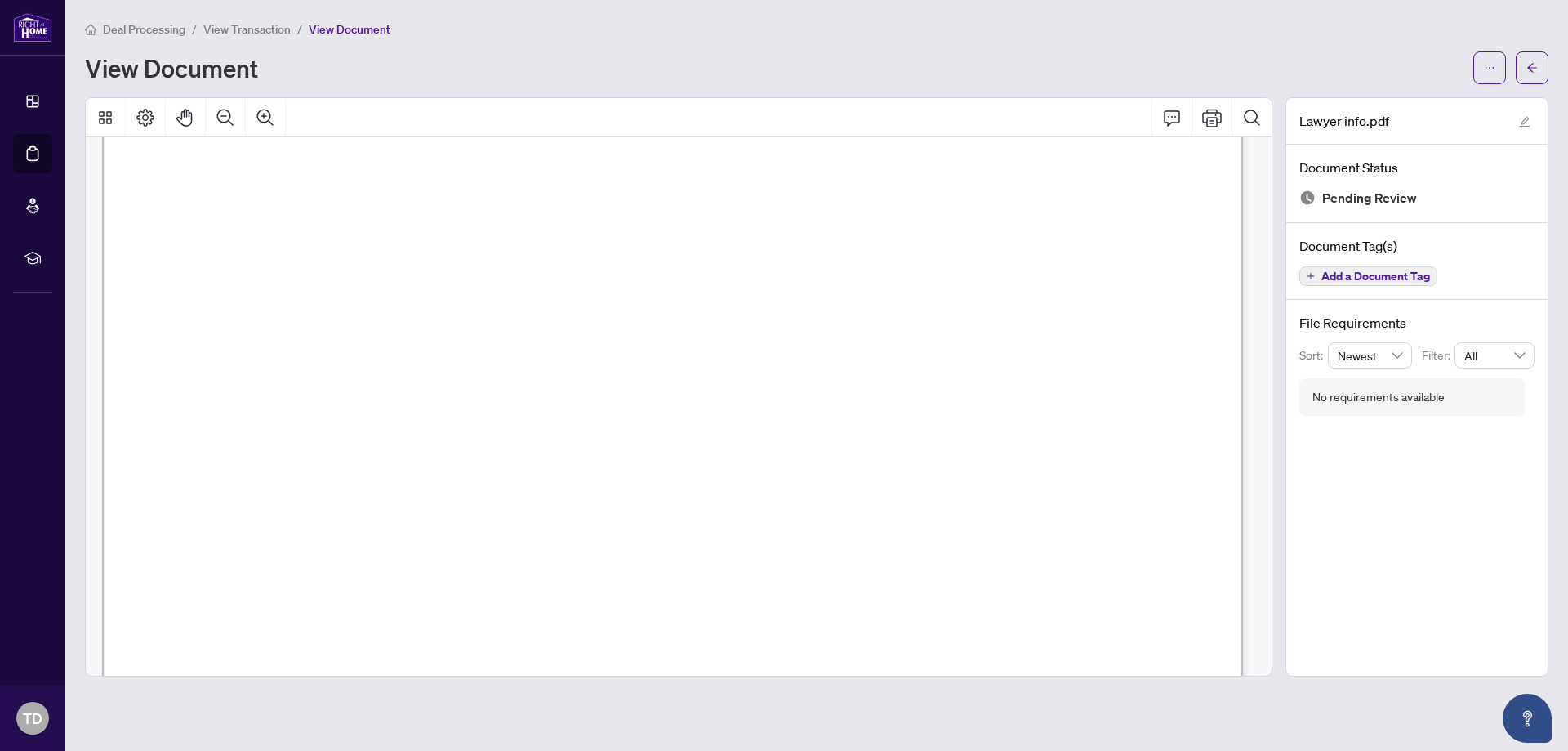
scroll to position [73, 0]
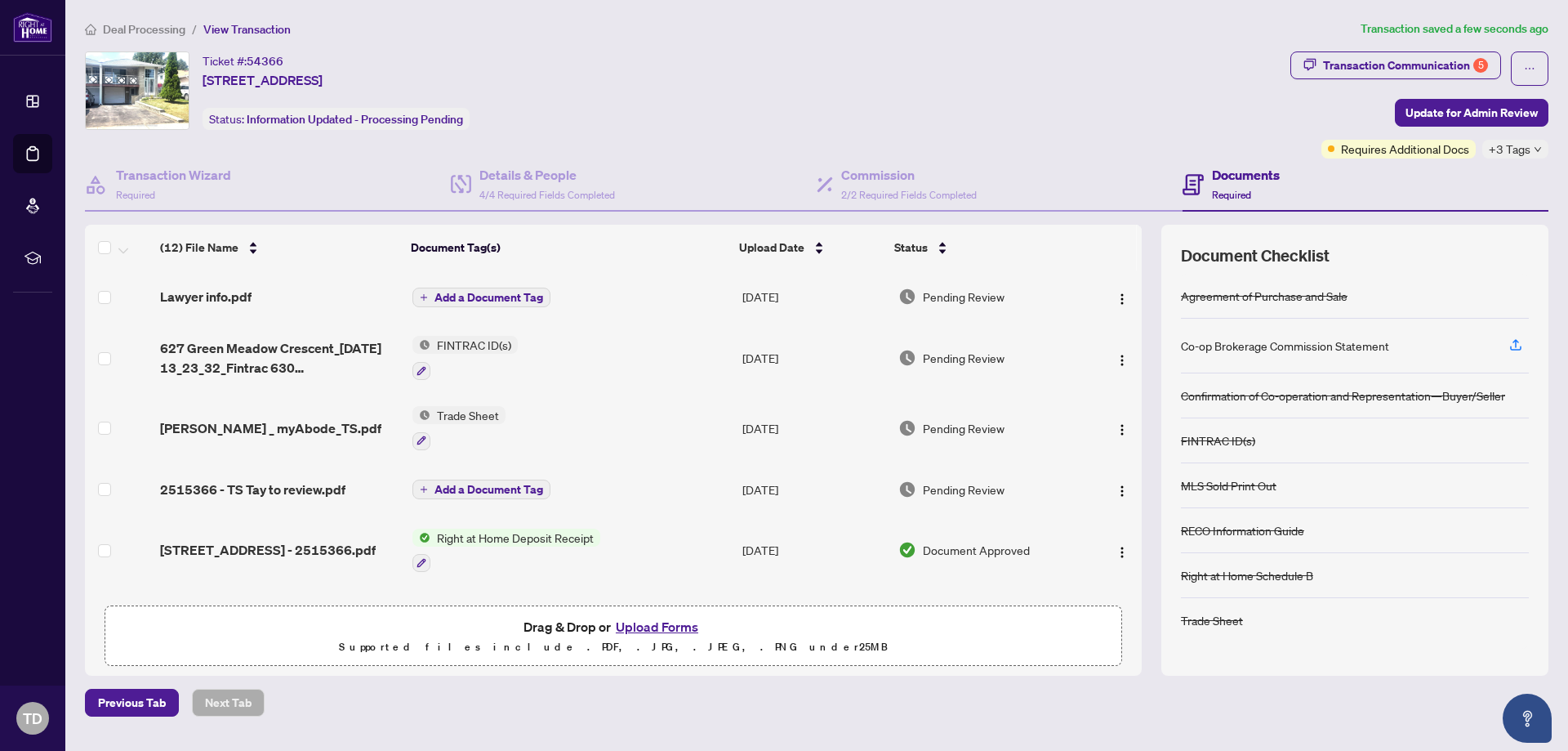
click at [485, 292] on span "Add a Document Tag" at bounding box center [488, 297] width 109 height 12
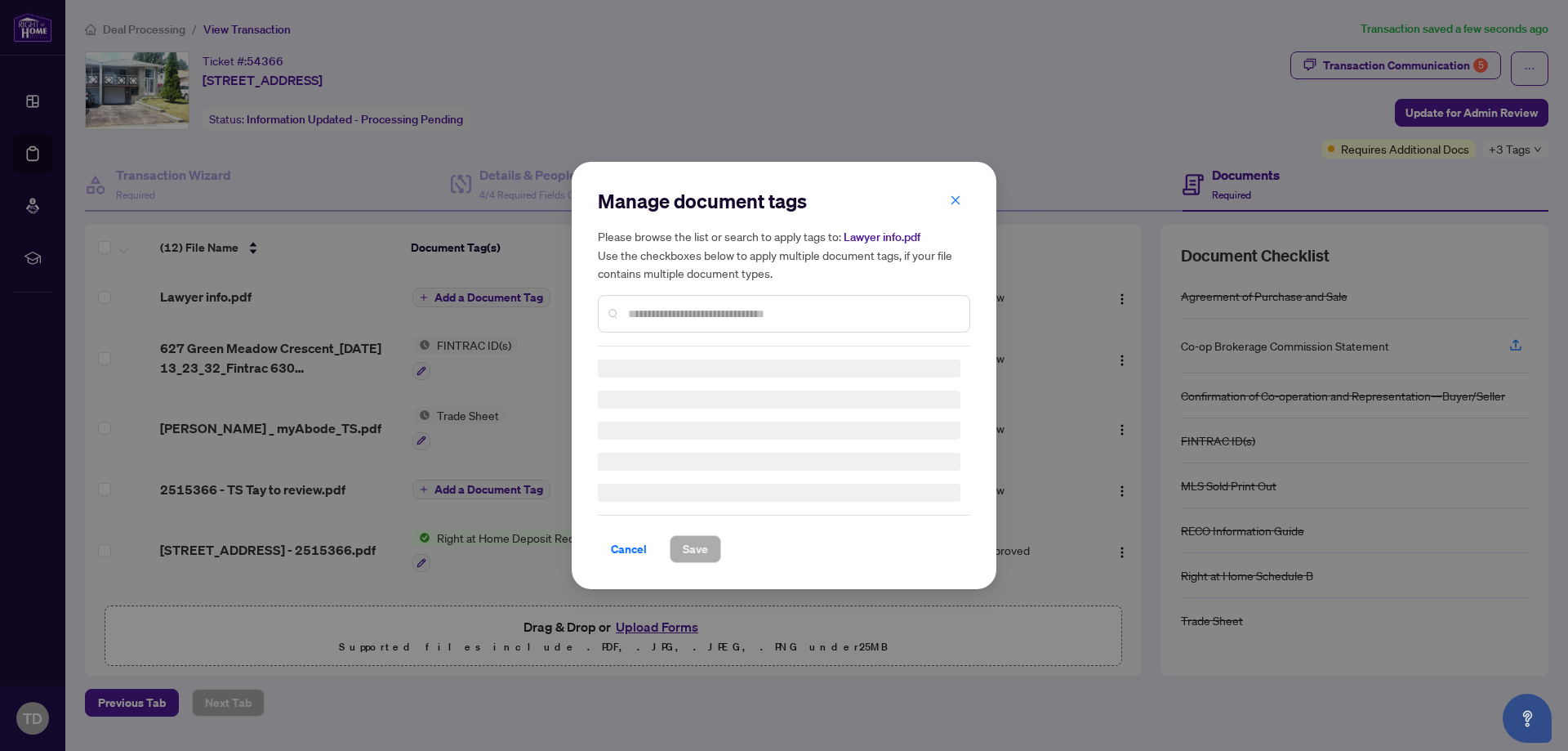
click at [738, 327] on div at bounding box center [783, 314] width 372 height 38
click at [746, 317] on div "Manage document tags Please browse the list or search to apply tags to: Lawyer …" at bounding box center [783, 375] width 372 height 375
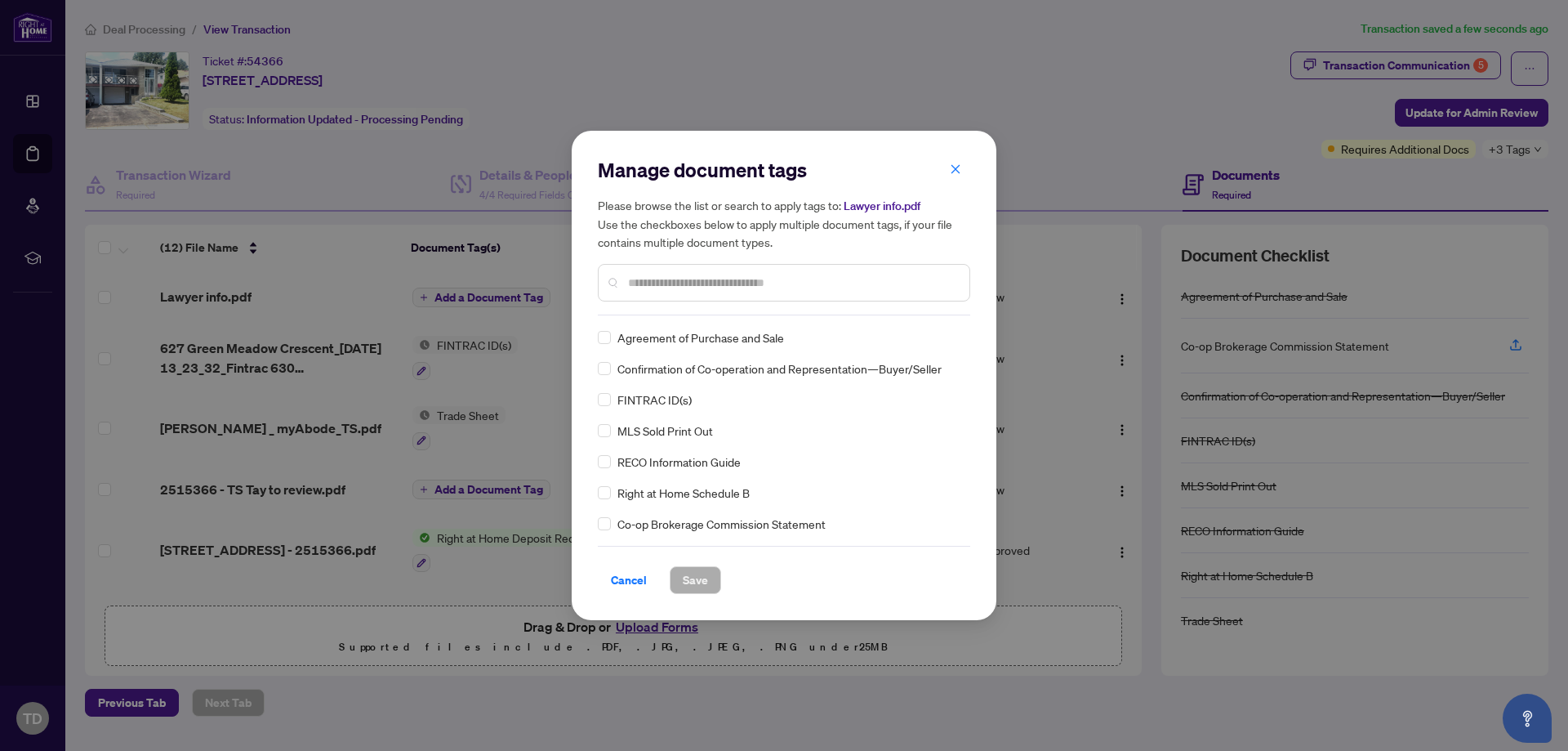
click at [754, 285] on input "text" at bounding box center [792, 283] width 328 height 18
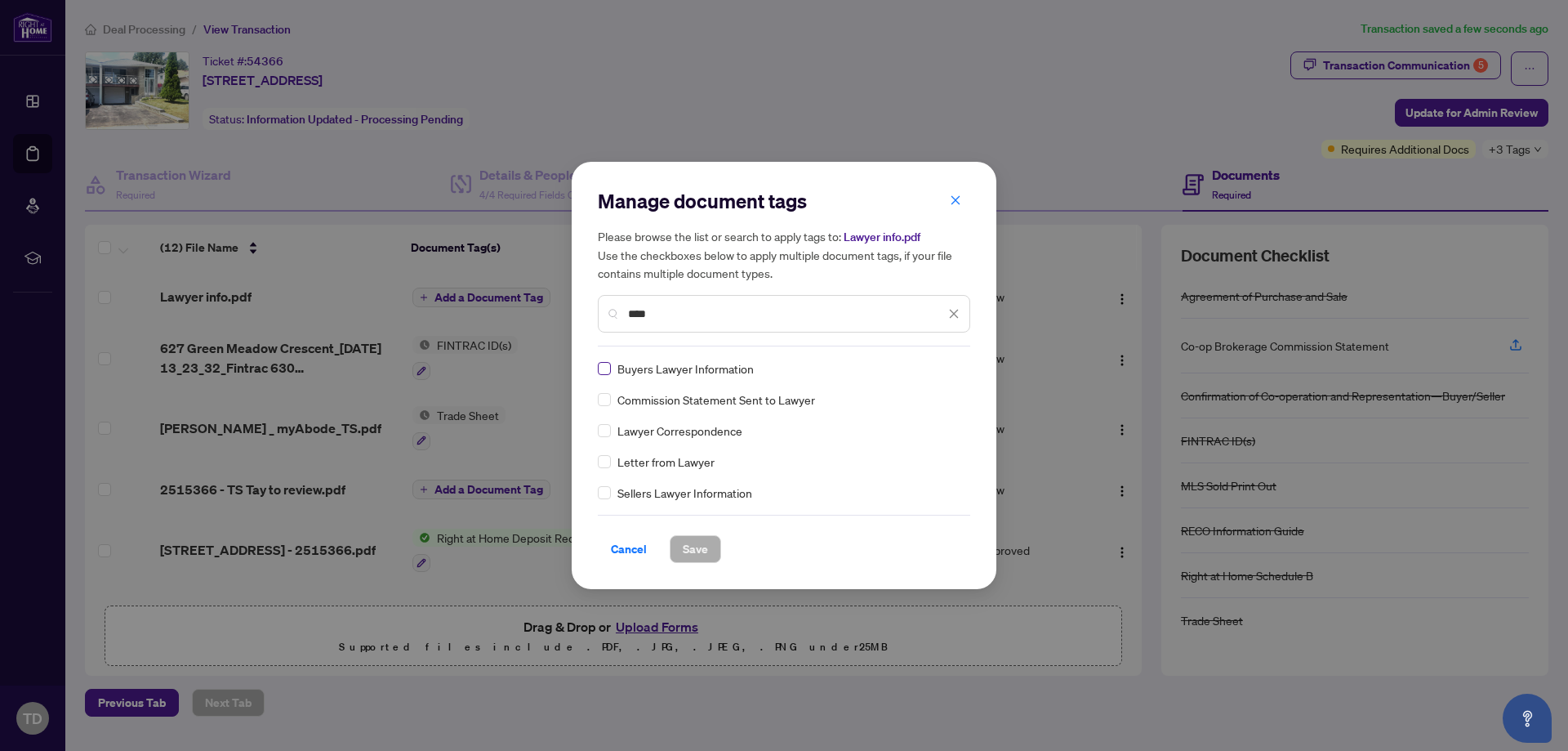
type input "****"
click at [702, 546] on span "Save" at bounding box center [695, 548] width 25 height 26
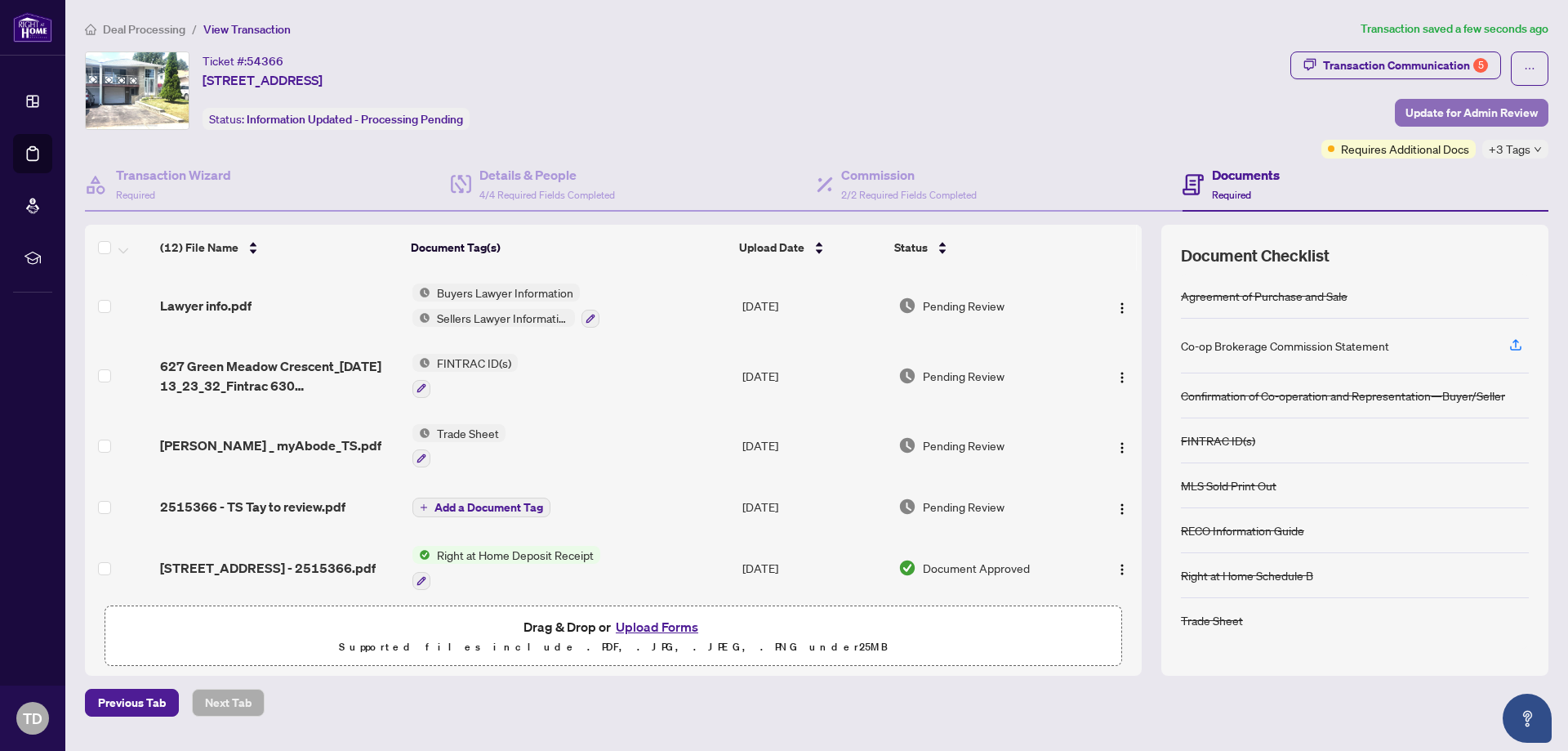
click at [1460, 108] on span "Update for Admin Review" at bounding box center [1471, 112] width 132 height 26
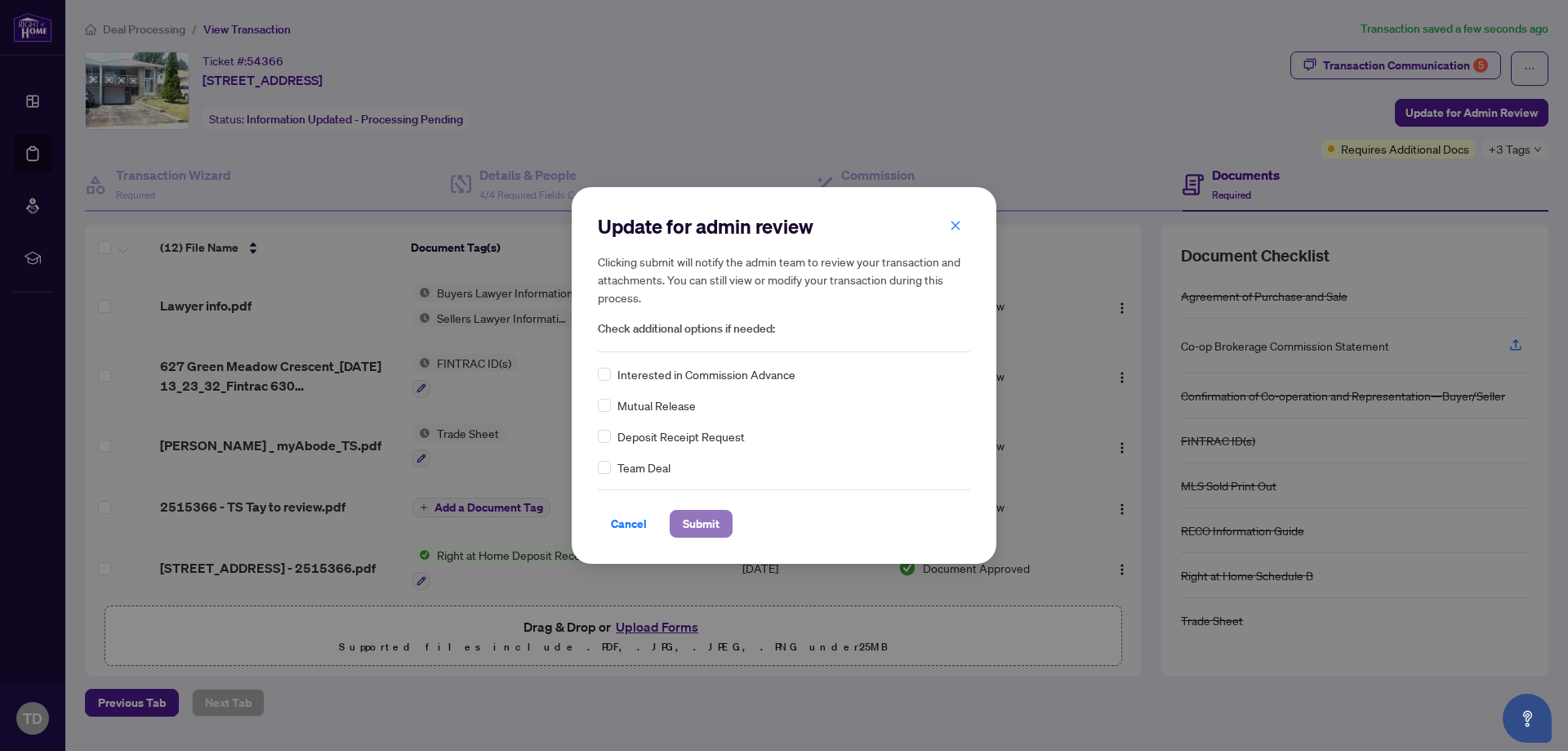
click at [704, 520] on span "Submit" at bounding box center [701, 523] width 37 height 26
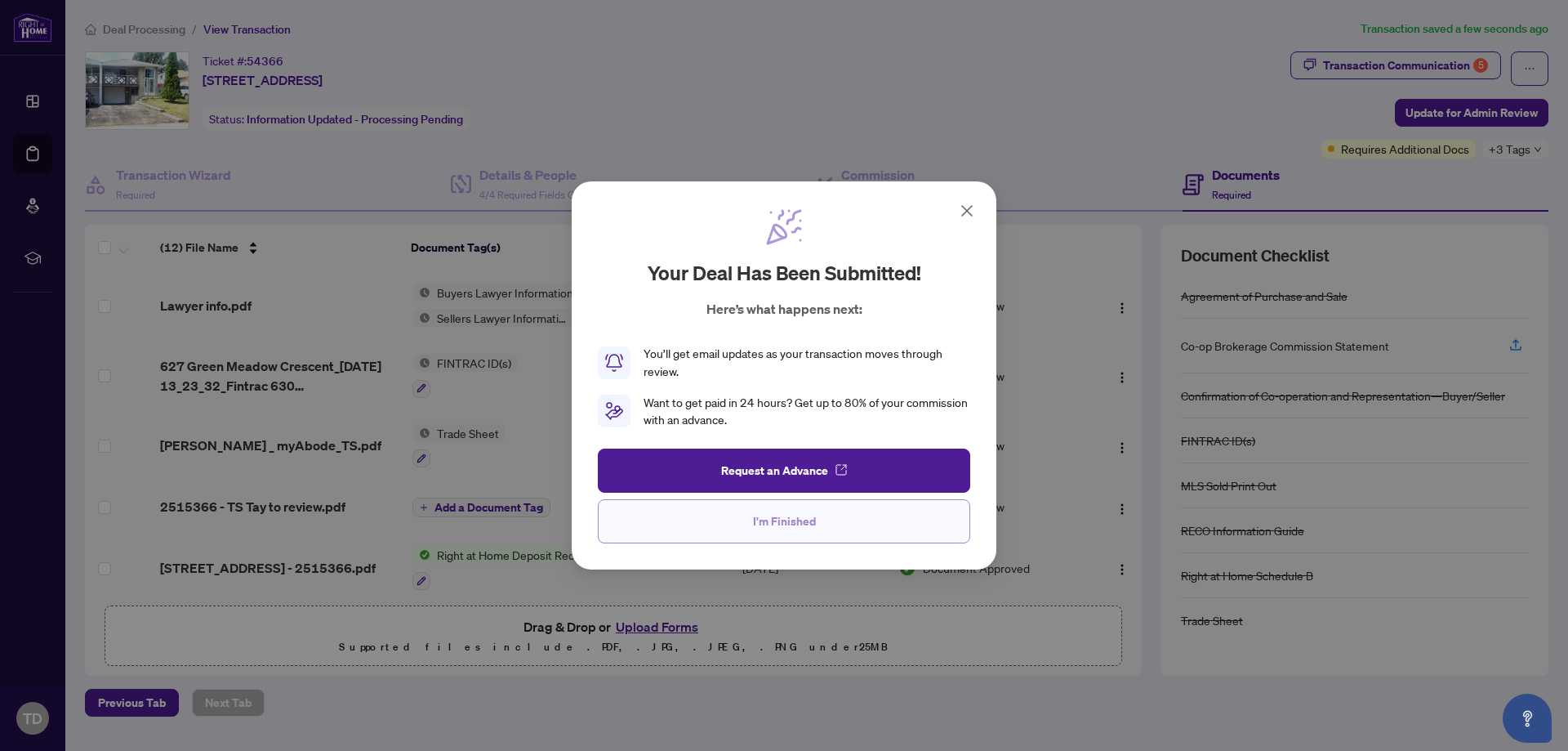
click at [806, 517] on span "I'm Finished" at bounding box center [784, 520] width 63 height 26
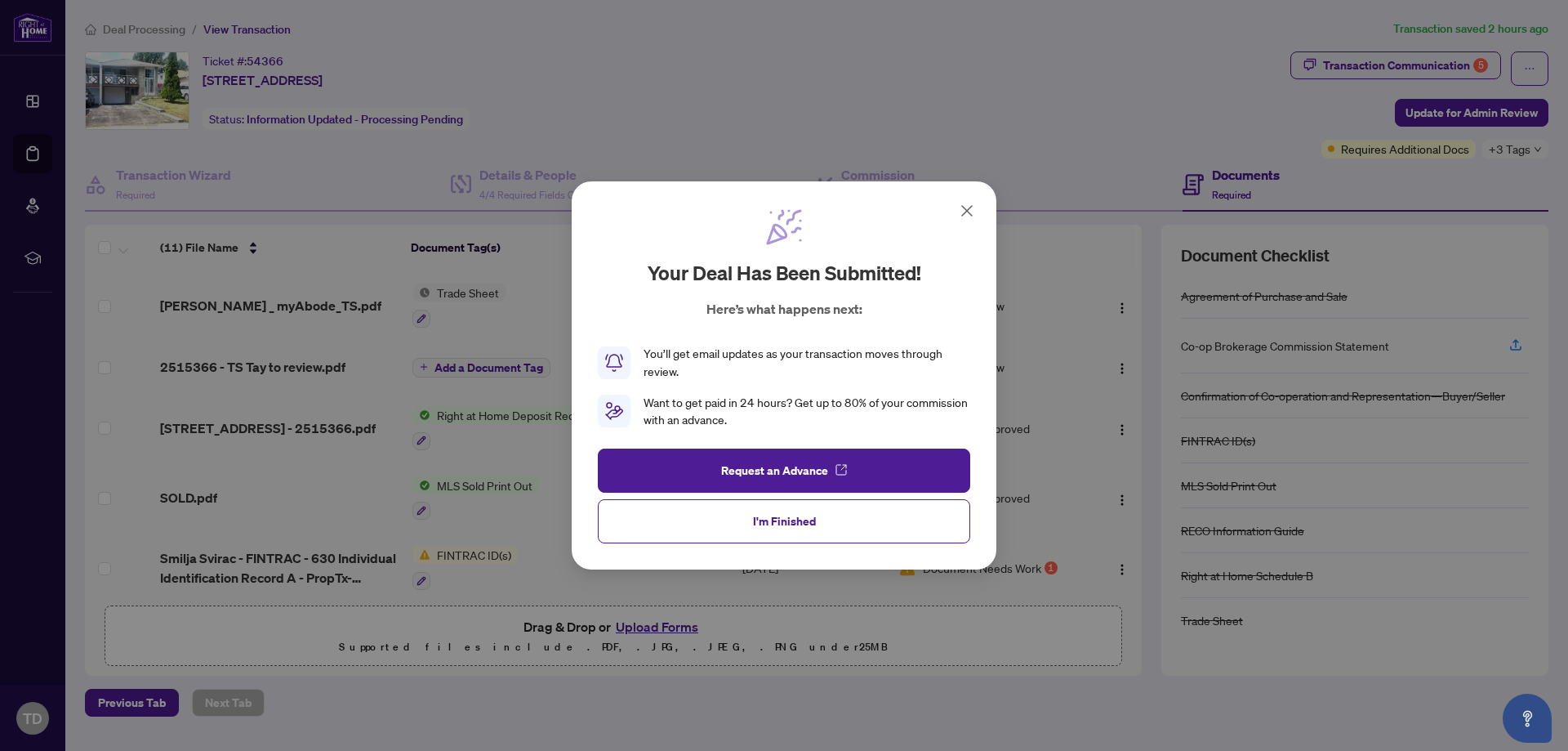
click at [975, 205] on icon at bounding box center [967, 211] width 20 height 20
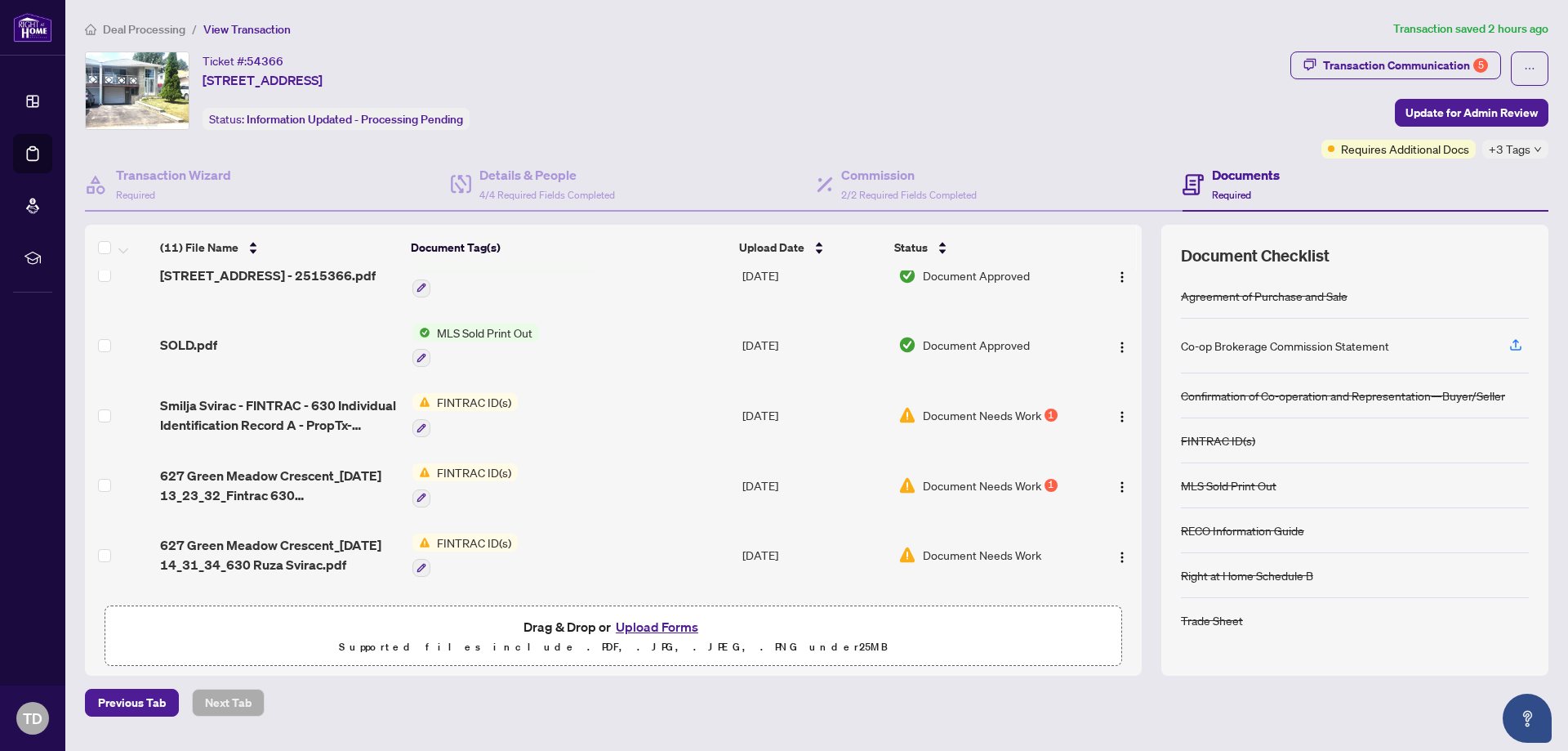
scroll to position [428, 0]
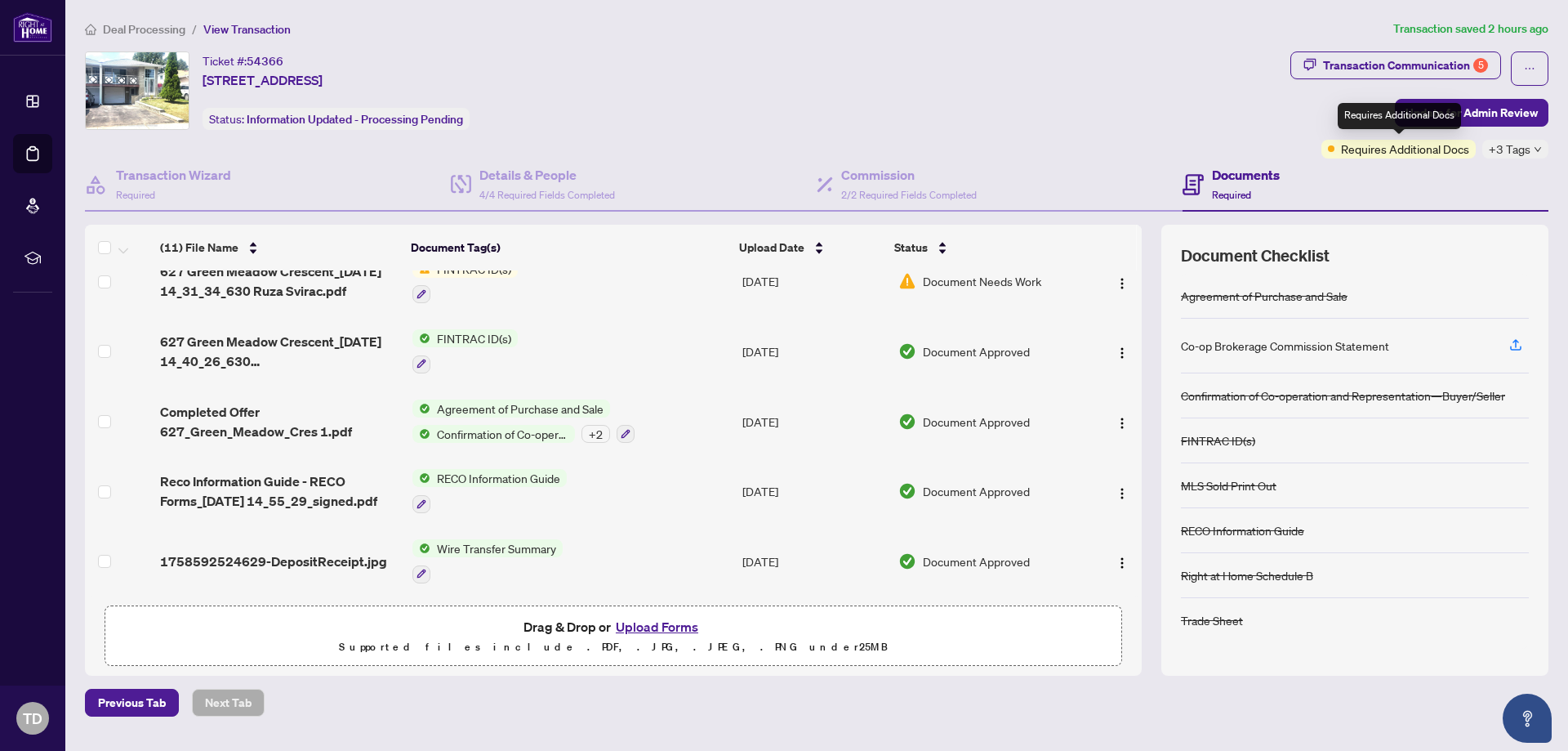
click at [1399, 151] on span "Requires Additional Docs" at bounding box center [1405, 149] width 128 height 18
click at [1438, 73] on div "Transaction Communication 5" at bounding box center [1406, 65] width 165 height 26
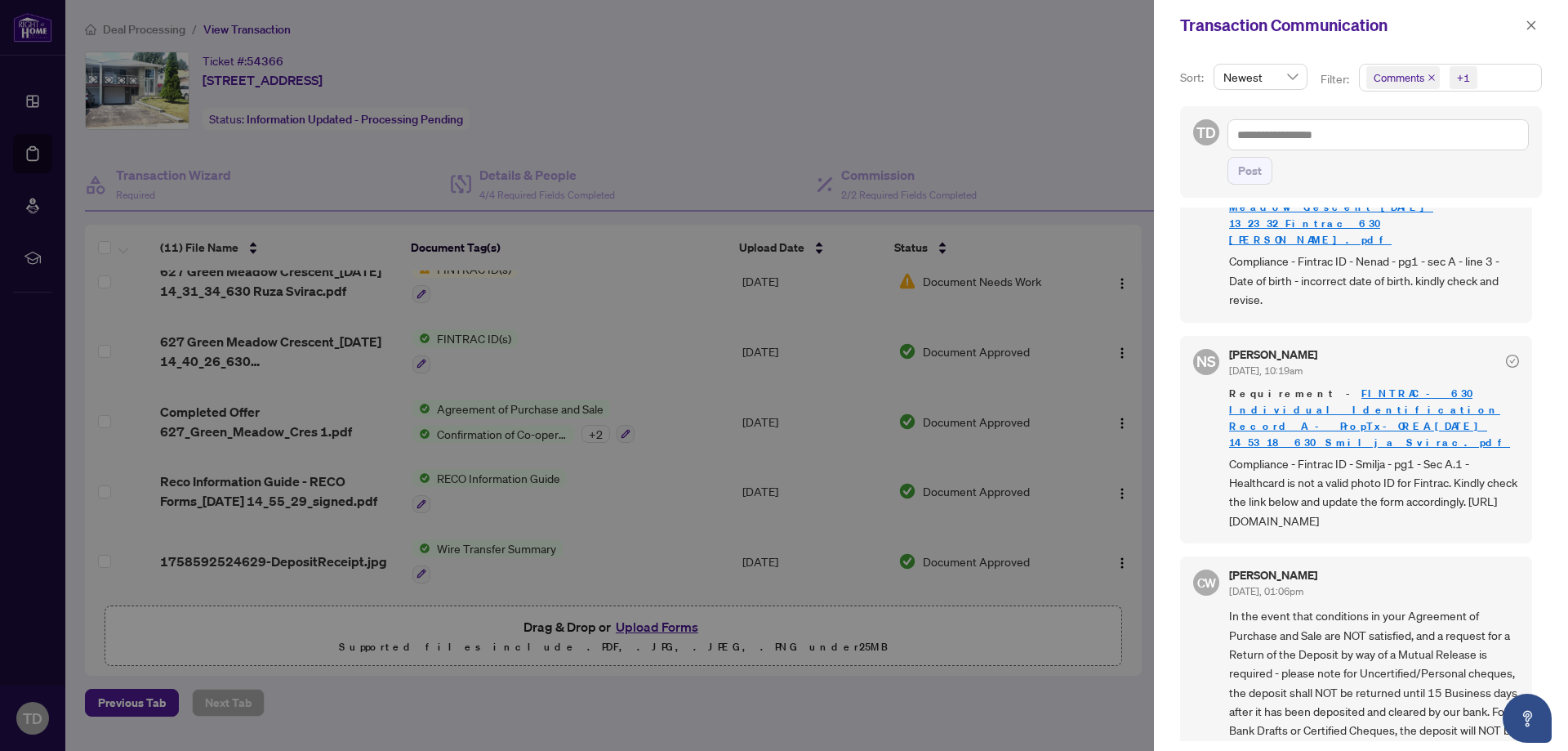
scroll to position [735, 0]
